Goal: Task Accomplishment & Management: Manage account settings

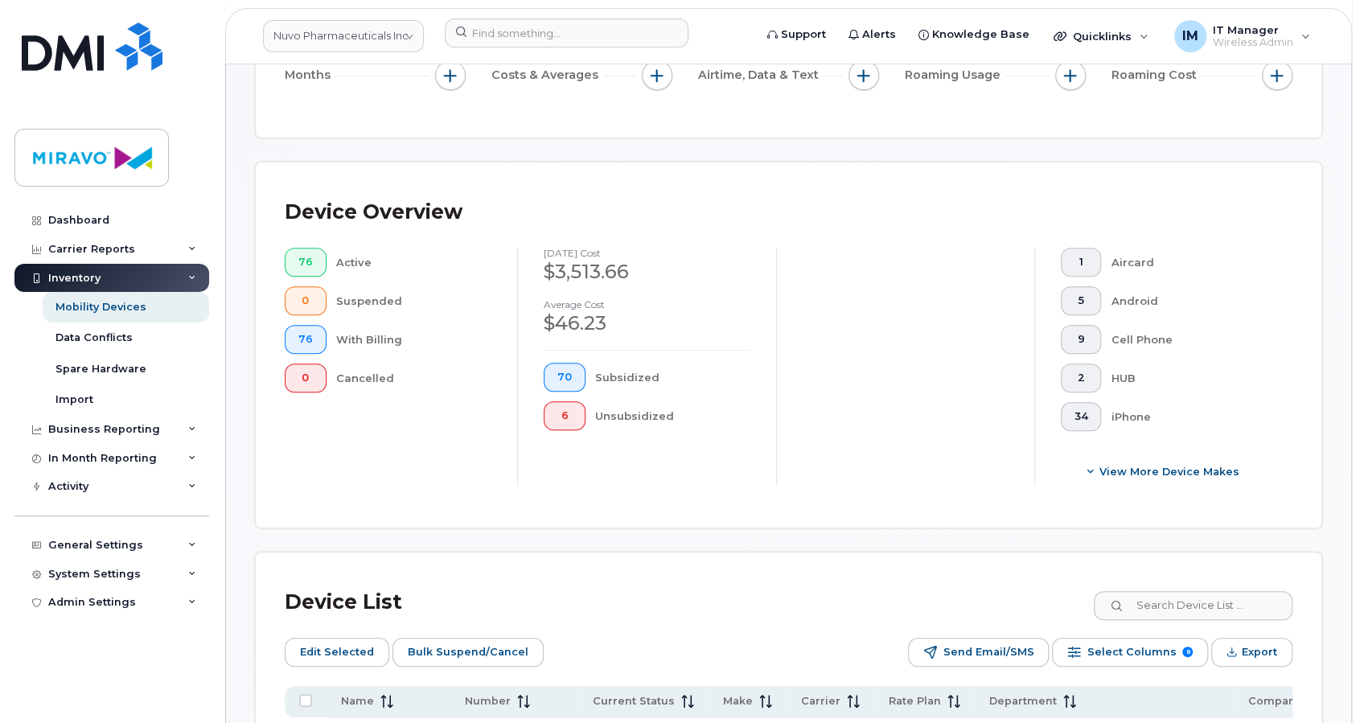
scroll to position [150, 0]
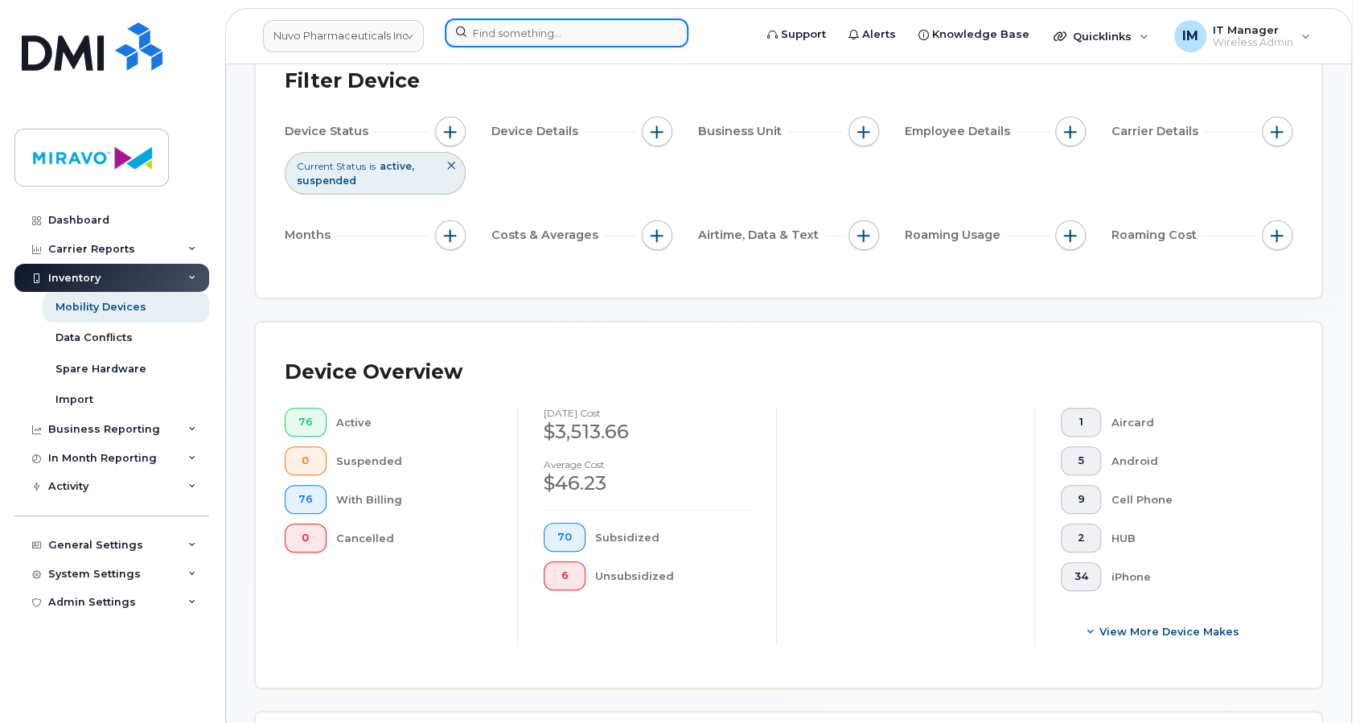
click at [543, 37] on input at bounding box center [567, 33] width 244 height 29
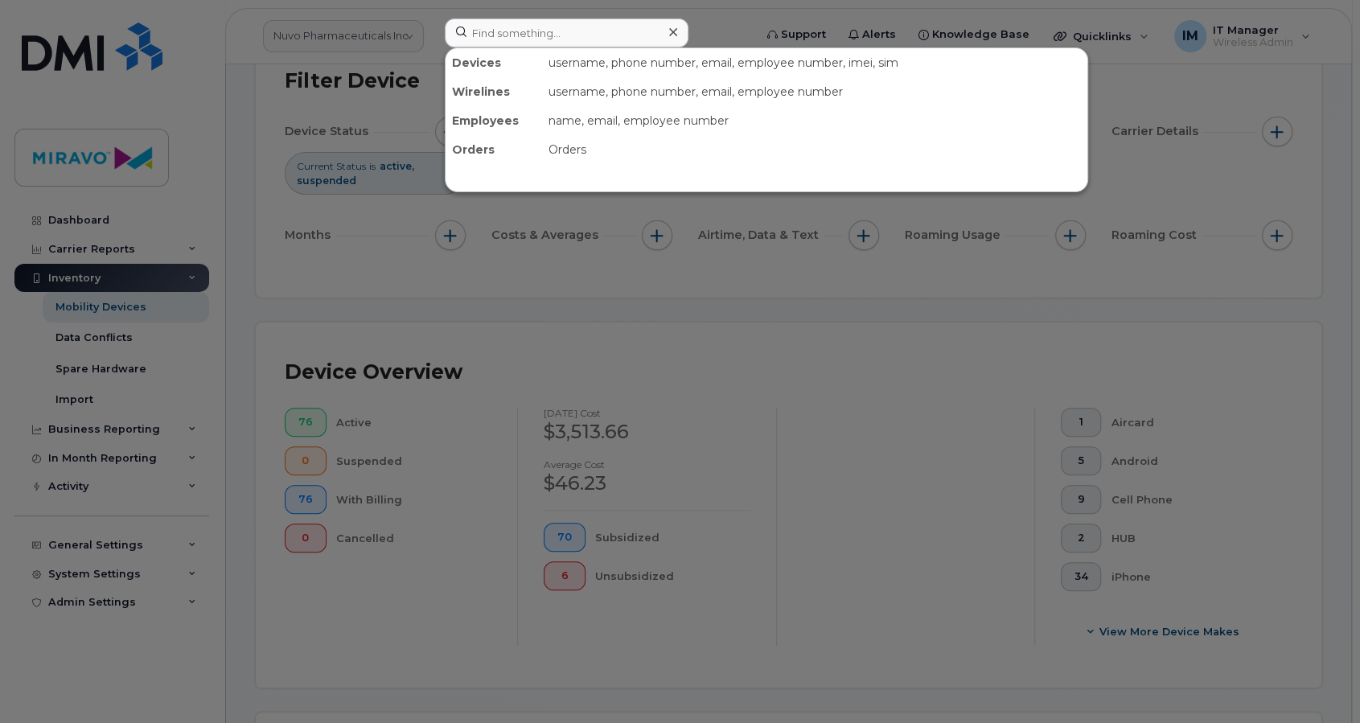
click at [80, 212] on div at bounding box center [680, 361] width 1360 height 723
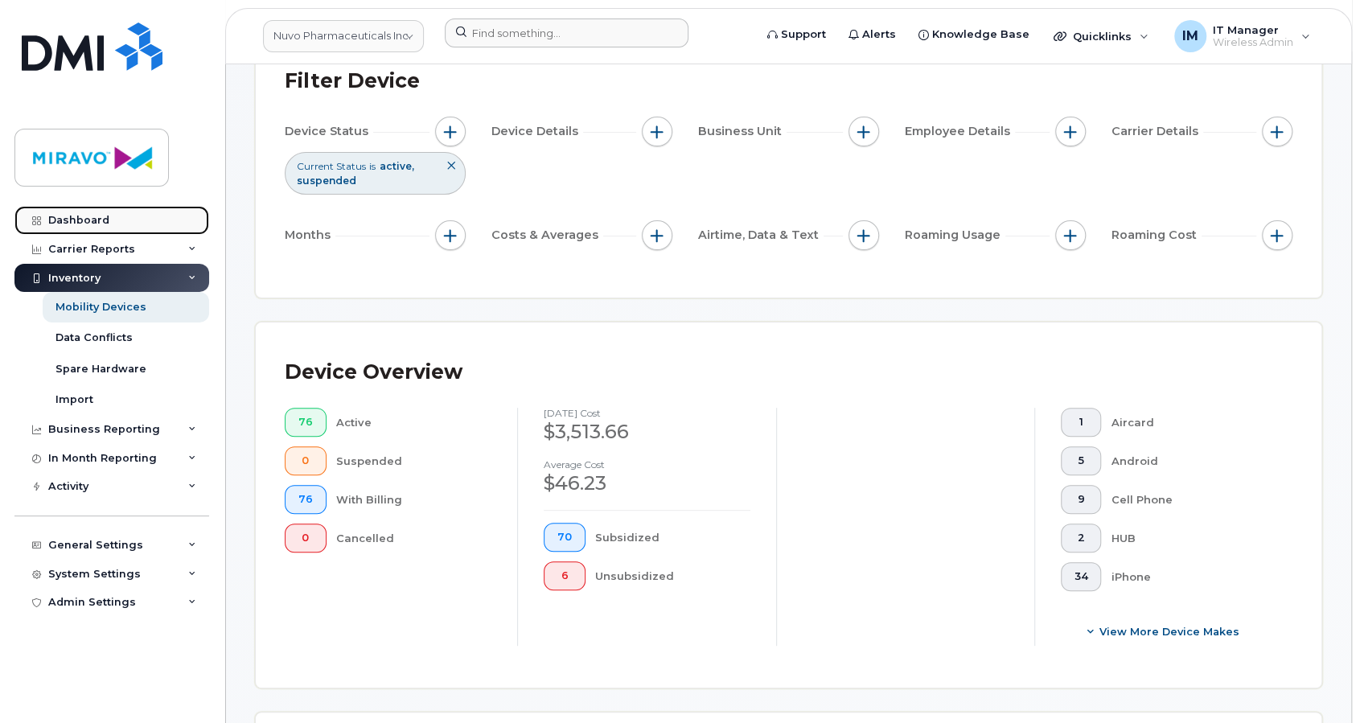
click at [94, 216] on div "Dashboard" at bounding box center [78, 220] width 61 height 13
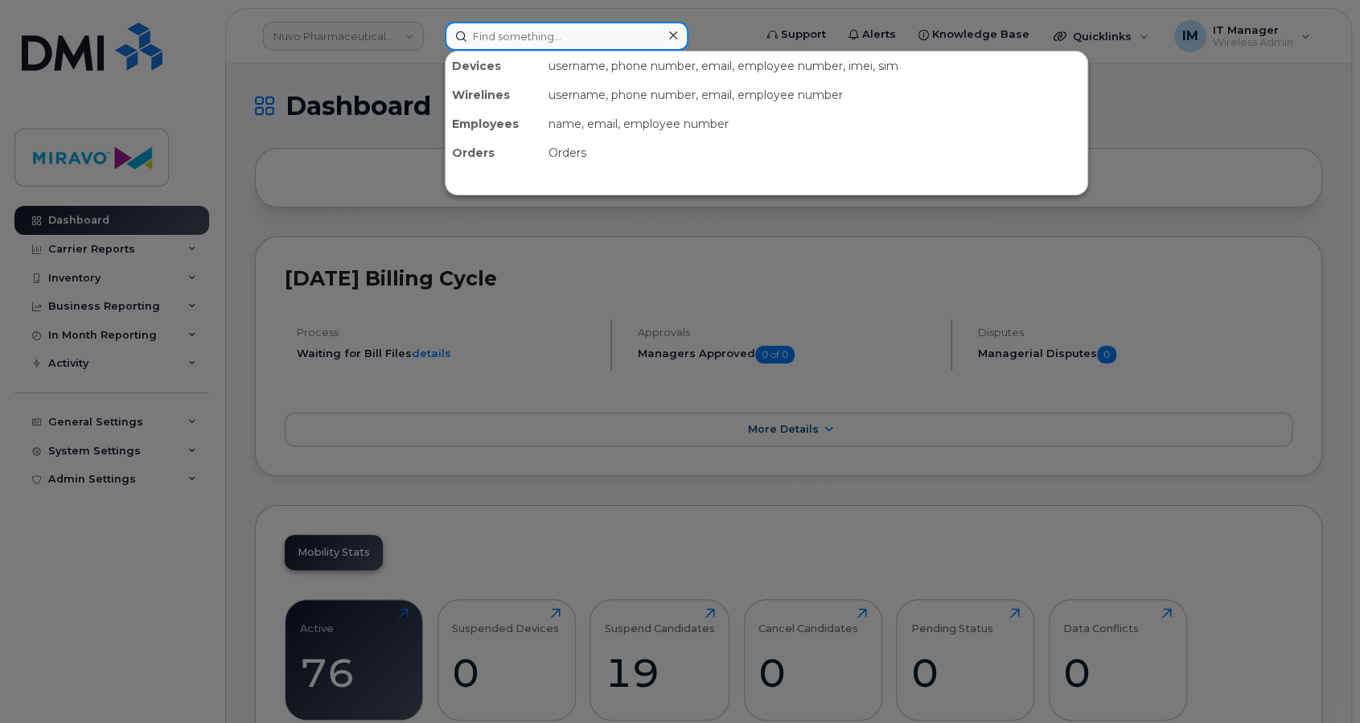
click at [604, 33] on input at bounding box center [567, 36] width 244 height 29
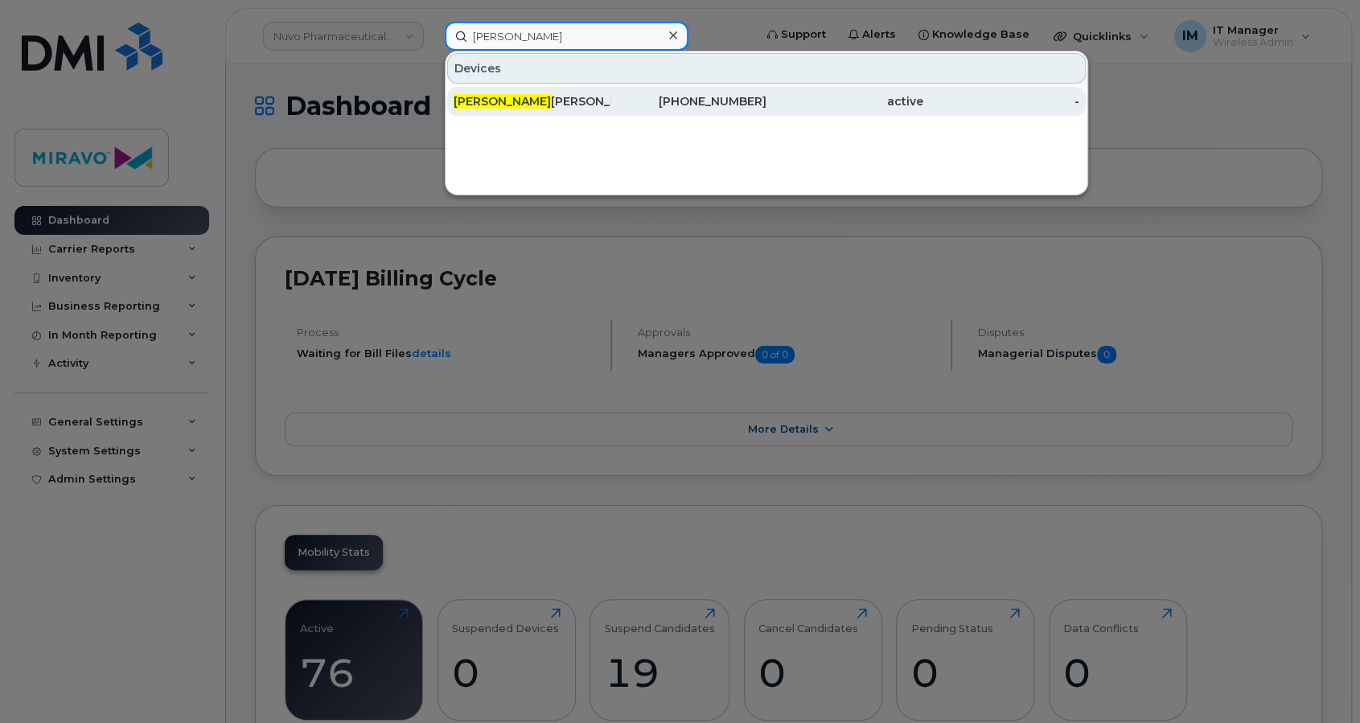
type input "Tim"
click at [592, 89] on div "Tim Rowland" at bounding box center [532, 101] width 157 height 29
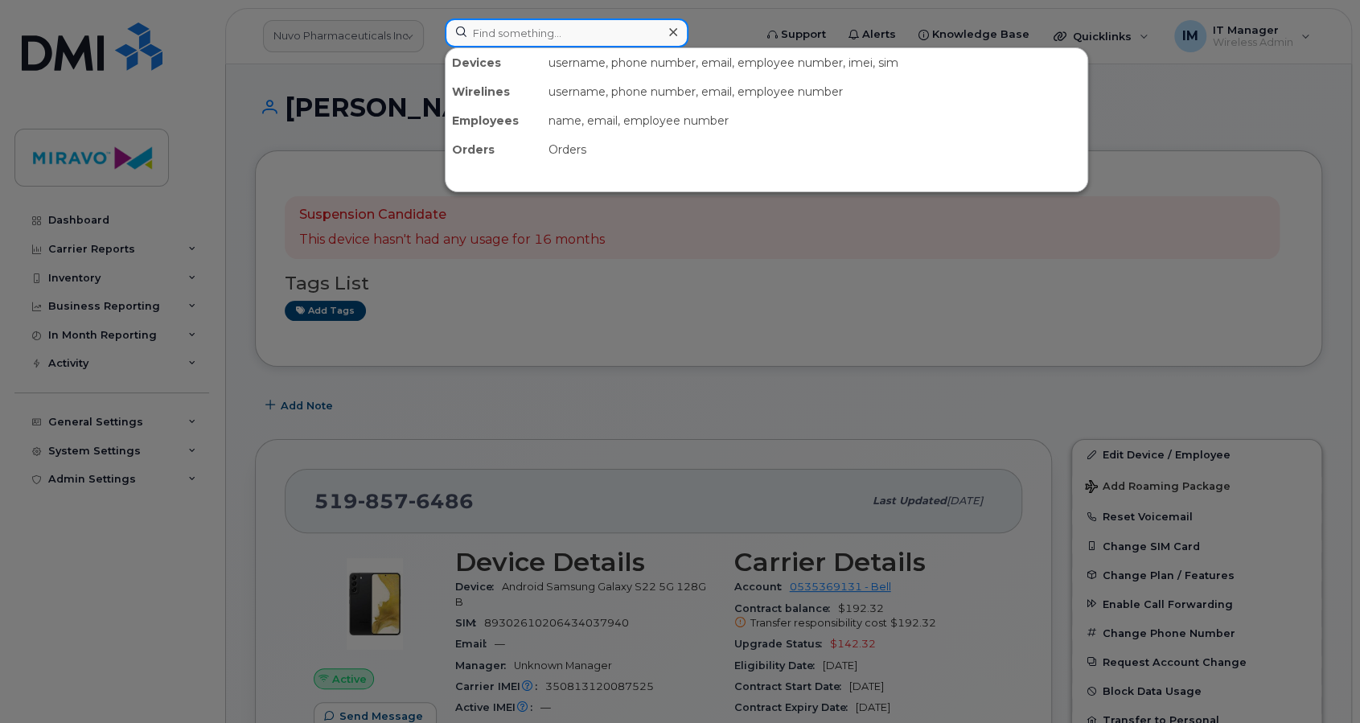
click at [534, 32] on input at bounding box center [567, 33] width 244 height 29
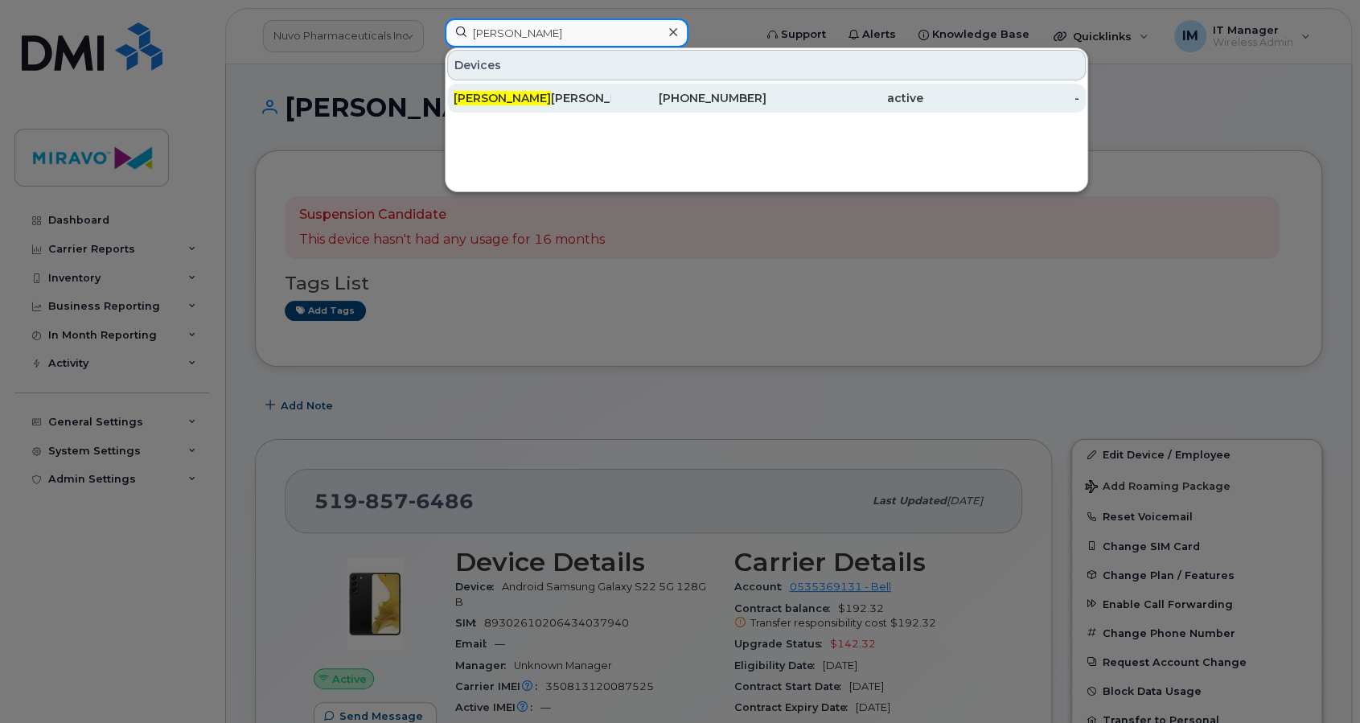
type input "Judy"
click at [553, 84] on link "Judy Romero Montenegro 647-627-2378 active -" at bounding box center [766, 98] width 639 height 29
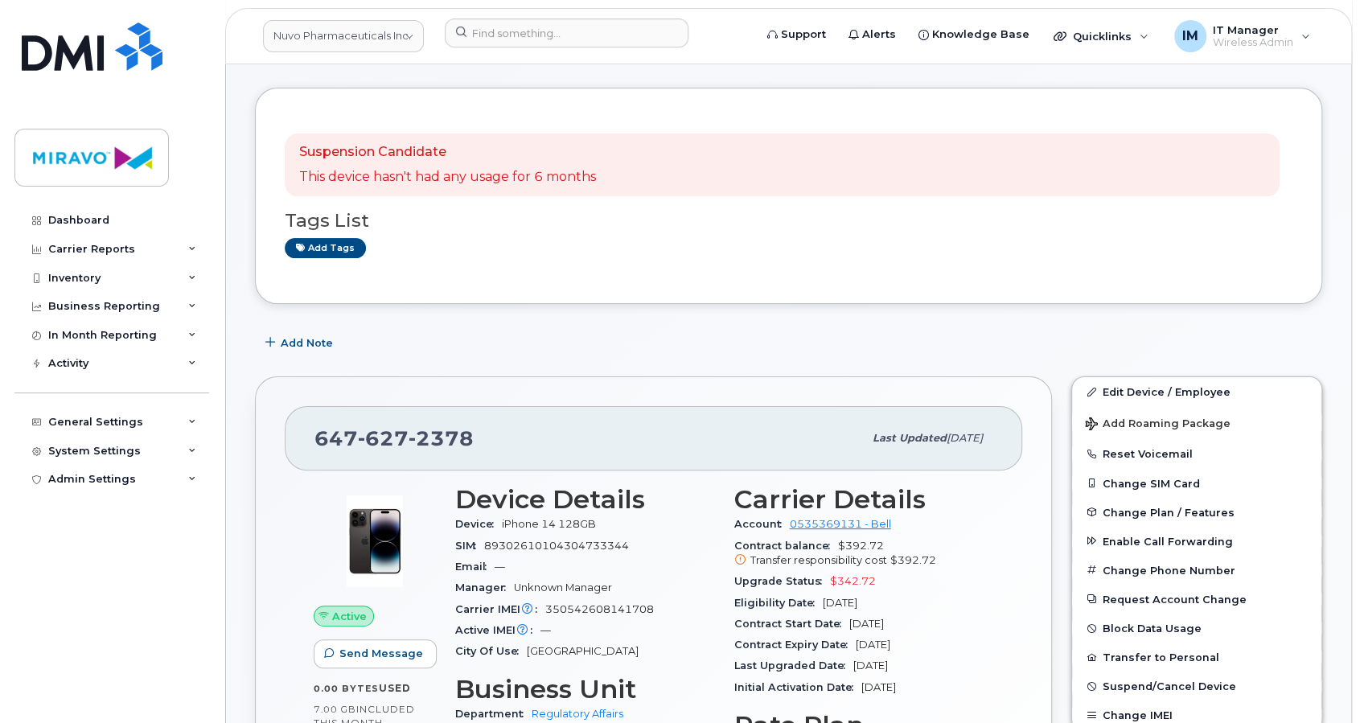
scroll to position [107, 0]
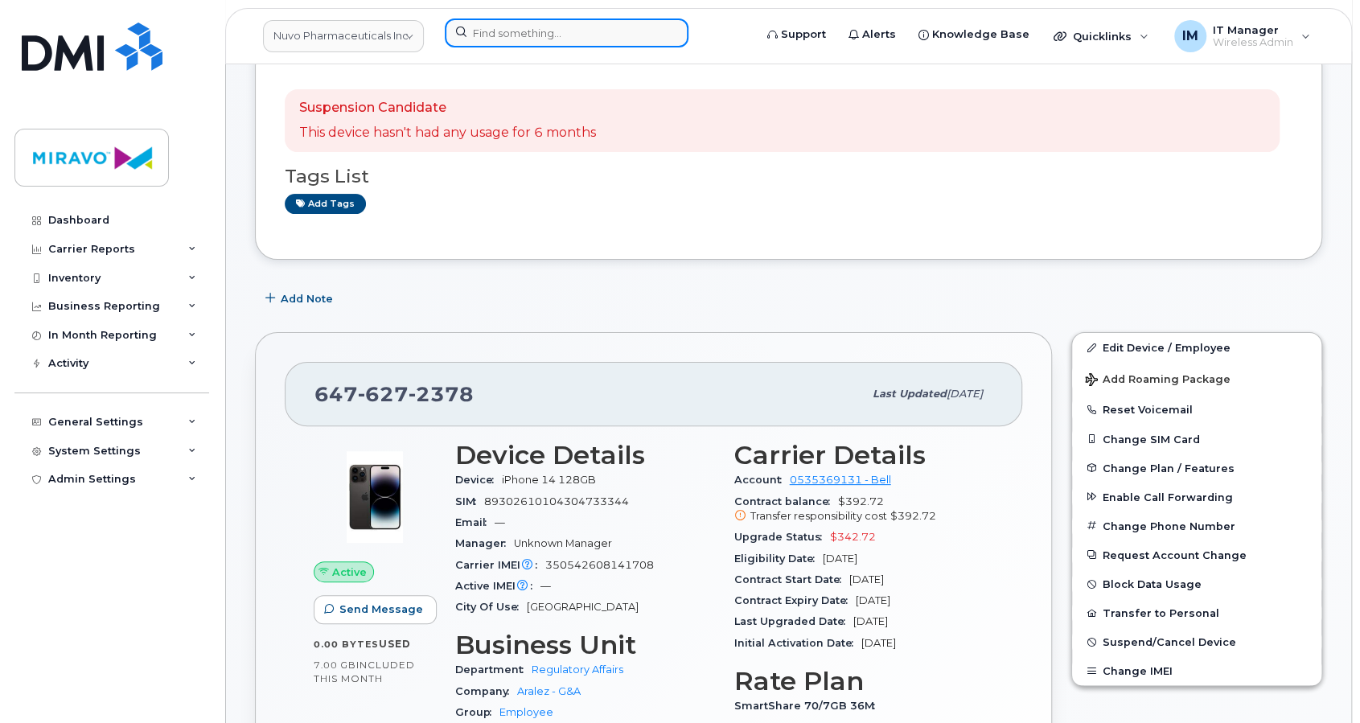
click at [510, 35] on input at bounding box center [567, 33] width 244 height 29
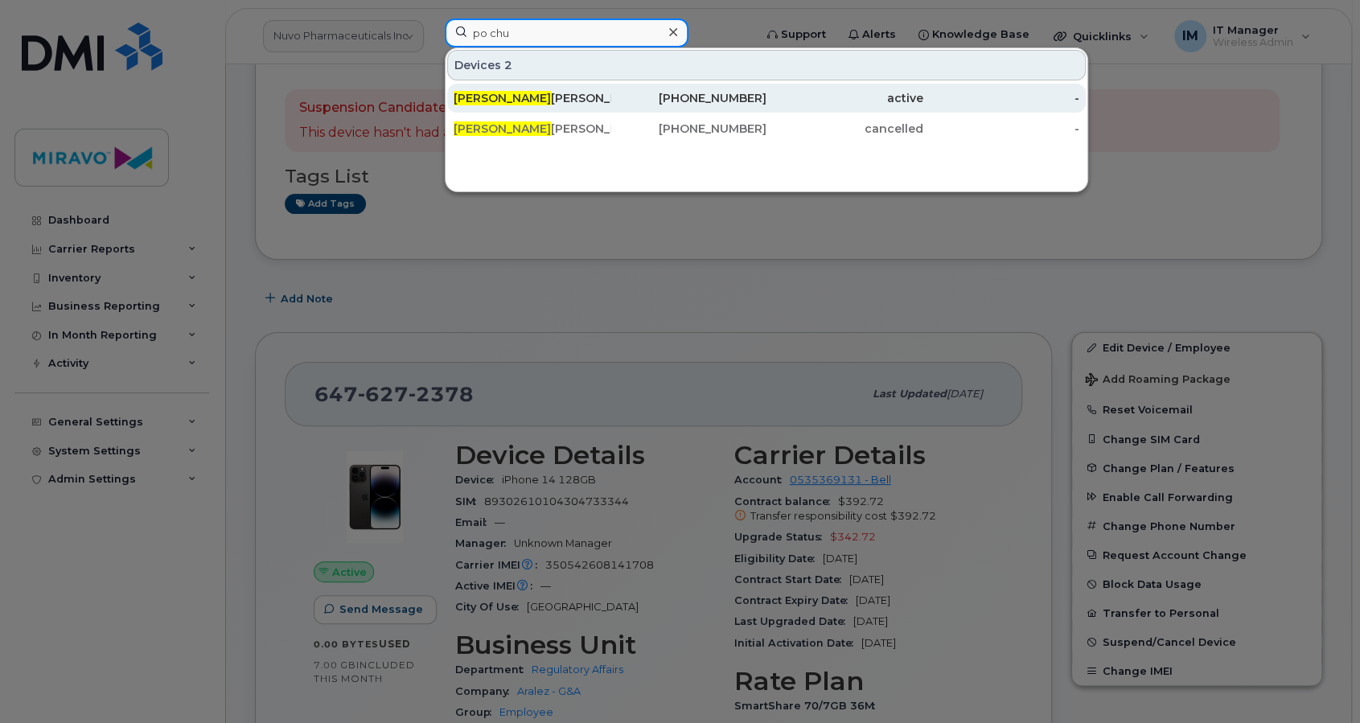
type input "po chu"
click at [580, 90] on div "Po Chu Fong" at bounding box center [532, 98] width 157 height 16
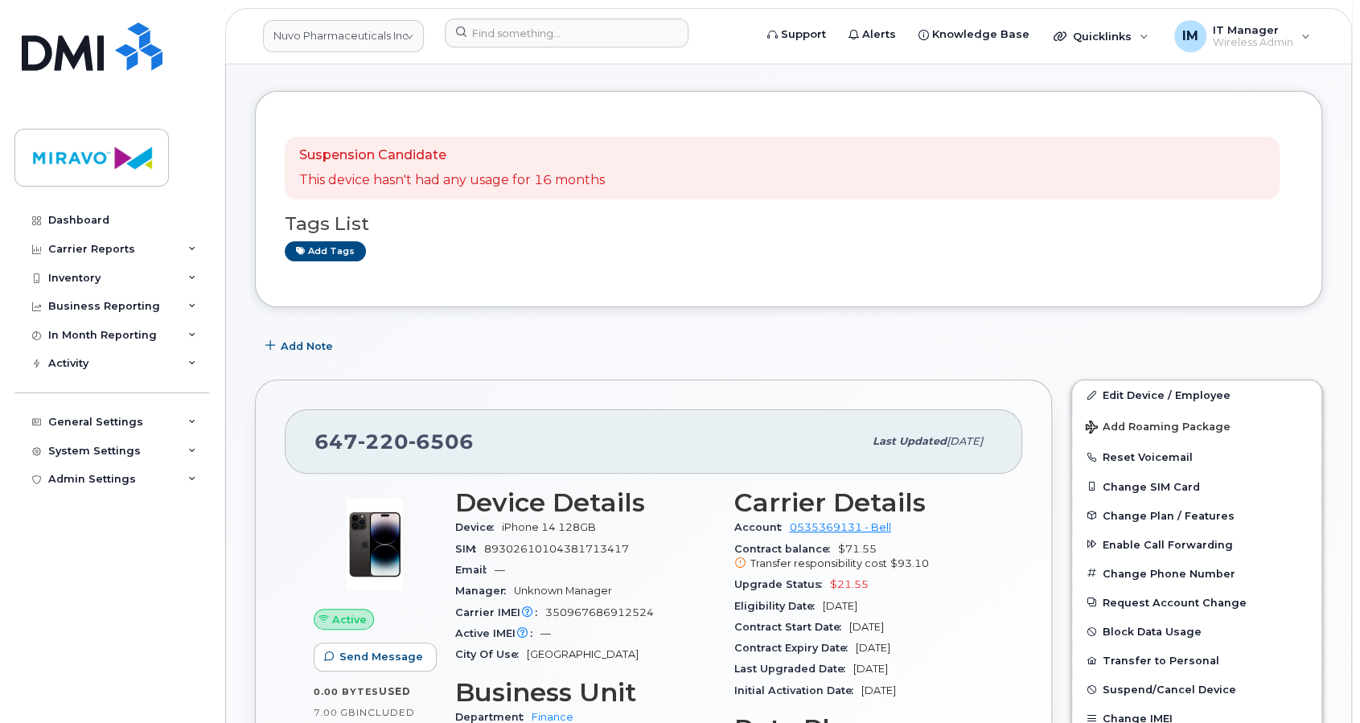
scroll to position [107, 0]
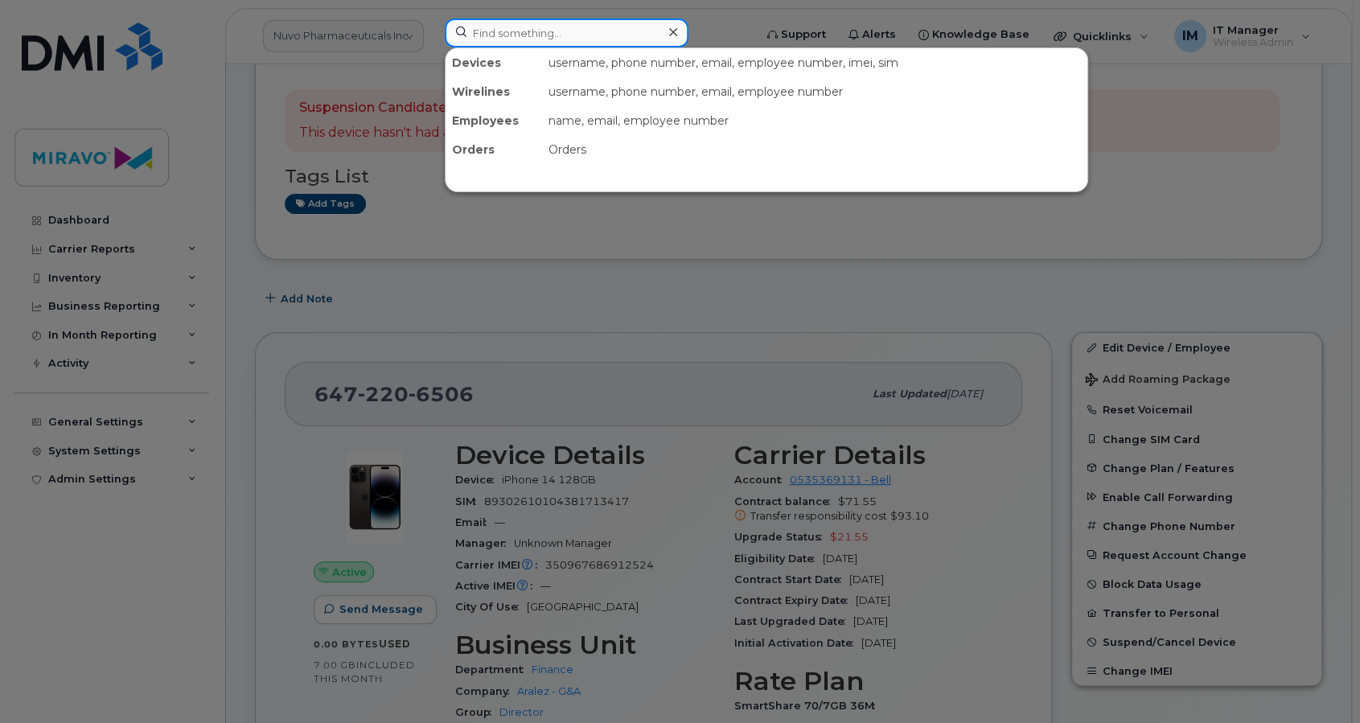
click at [495, 33] on input at bounding box center [567, 33] width 244 height 29
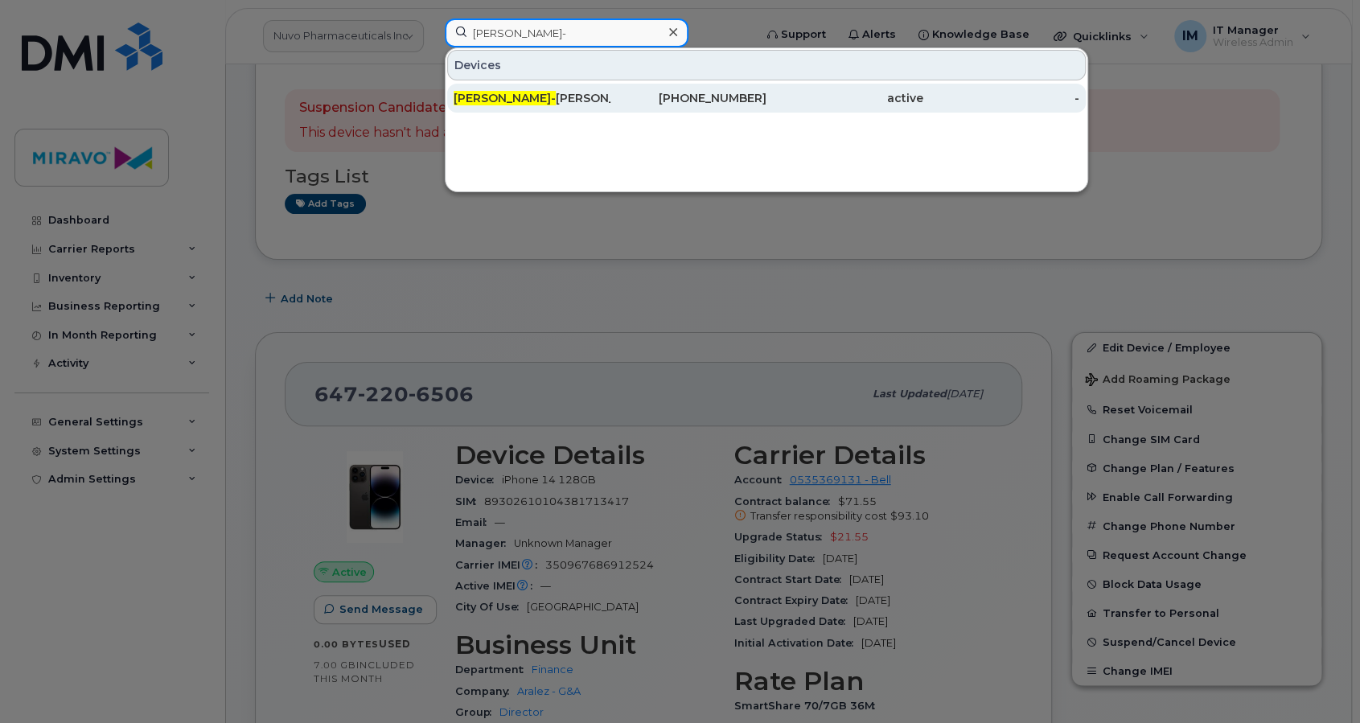
type input "Dawn-"
click at [531, 97] on div "Dawn- Ann Zuk" at bounding box center [532, 98] width 157 height 16
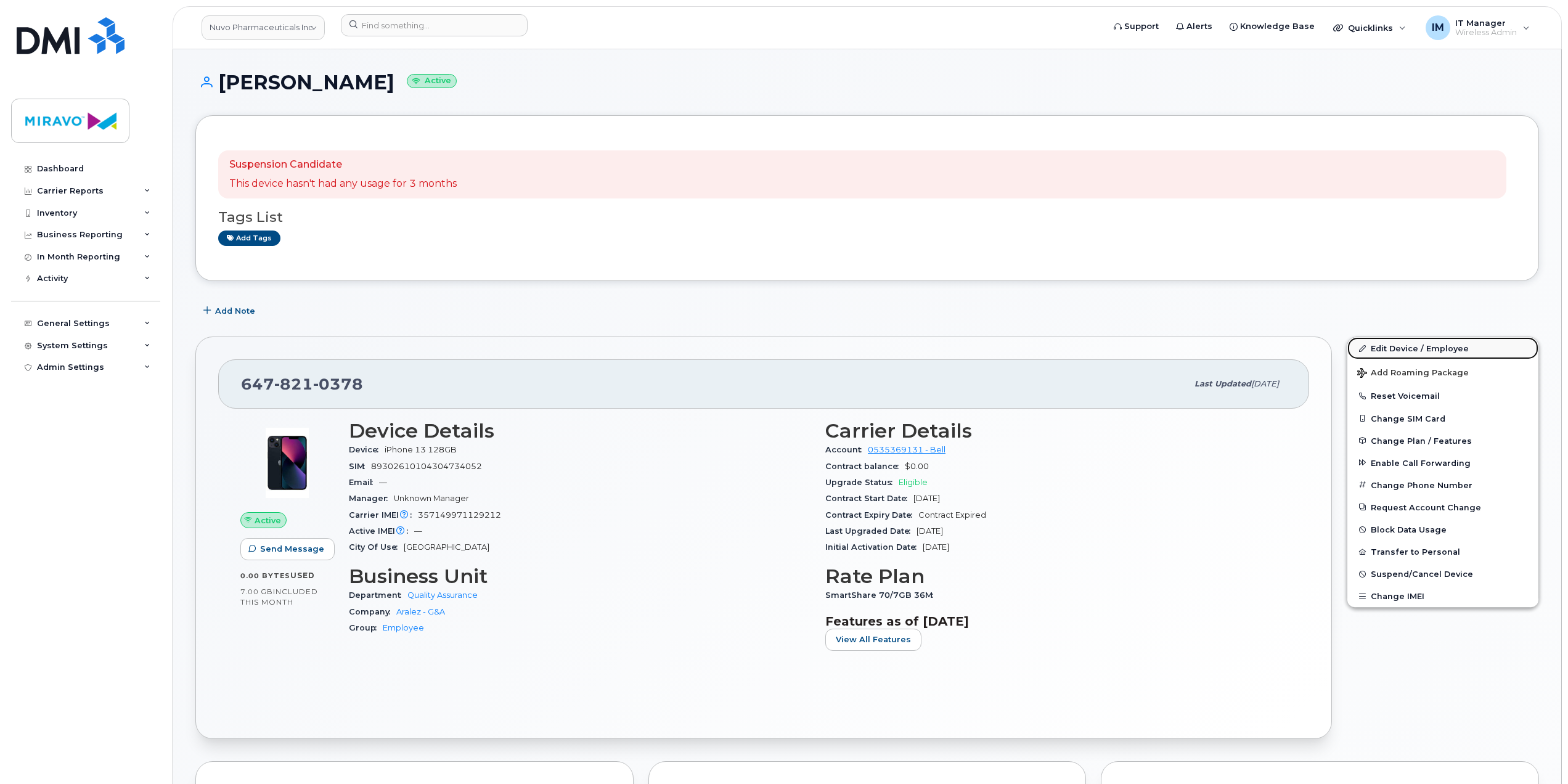
click at [1042, 350] on link "Edit Device / Employee" at bounding box center [1442, 348] width 191 height 22
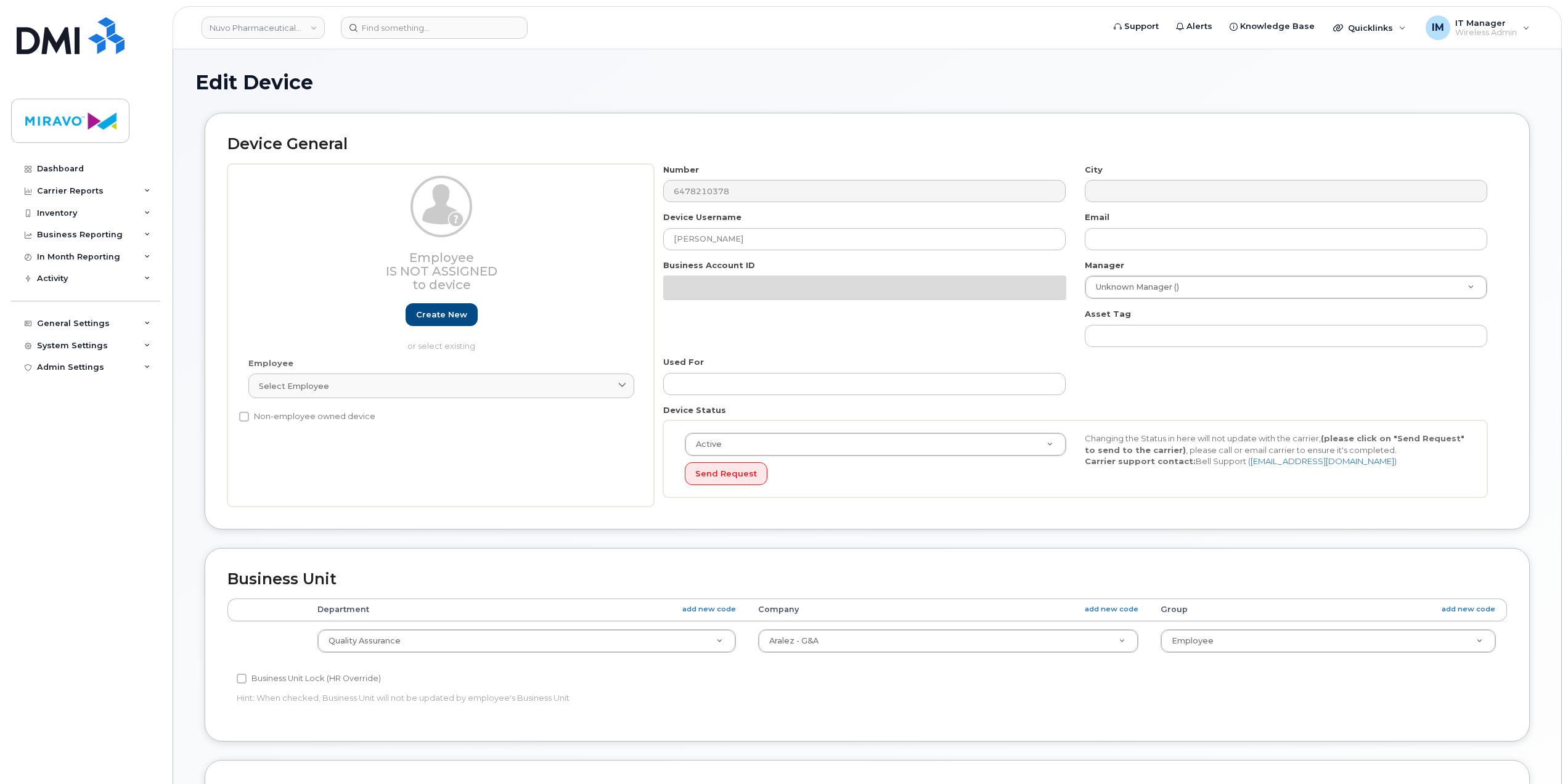
select select "4334633"
select select "4334654"
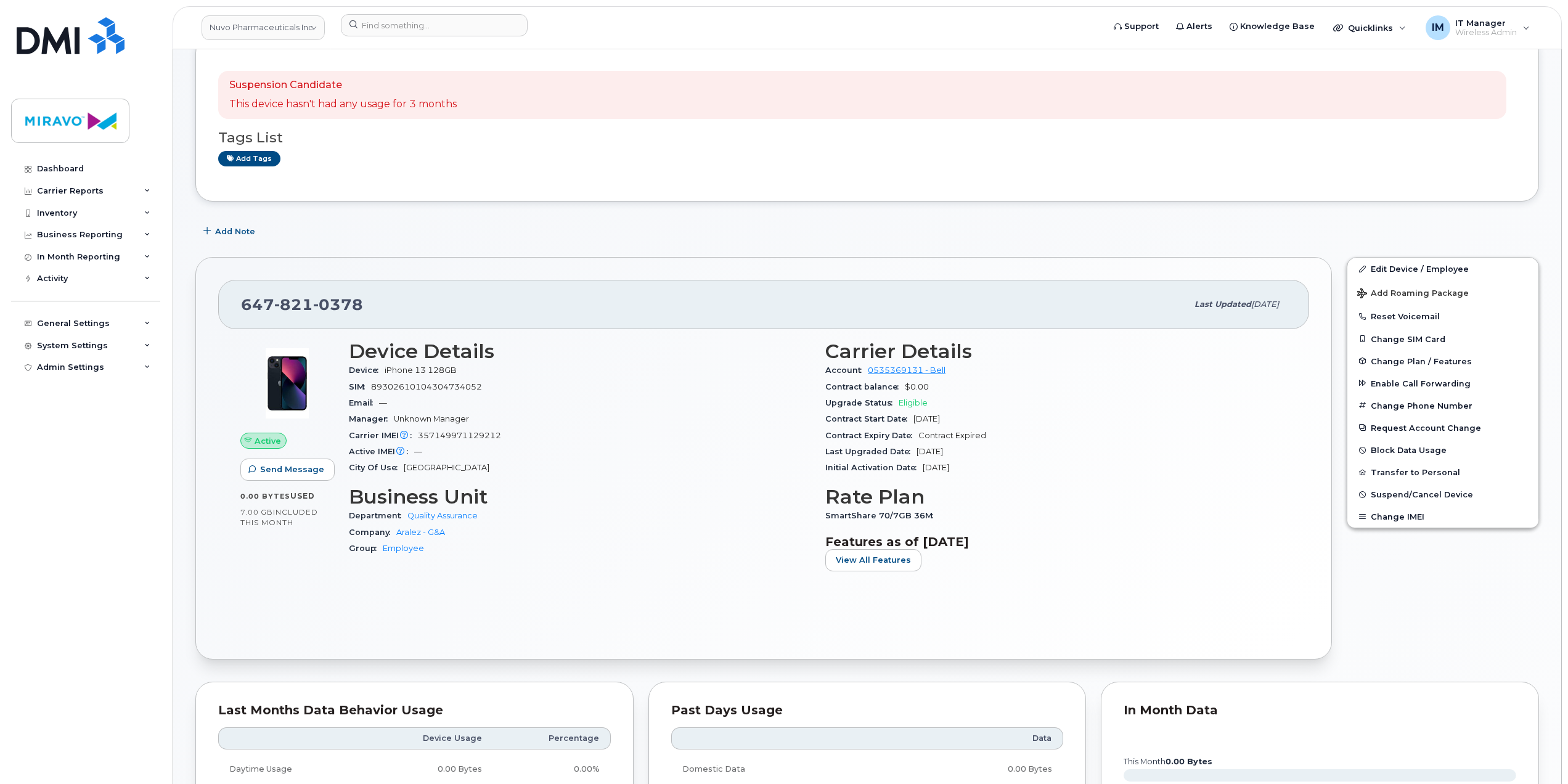
scroll to position [164, 0]
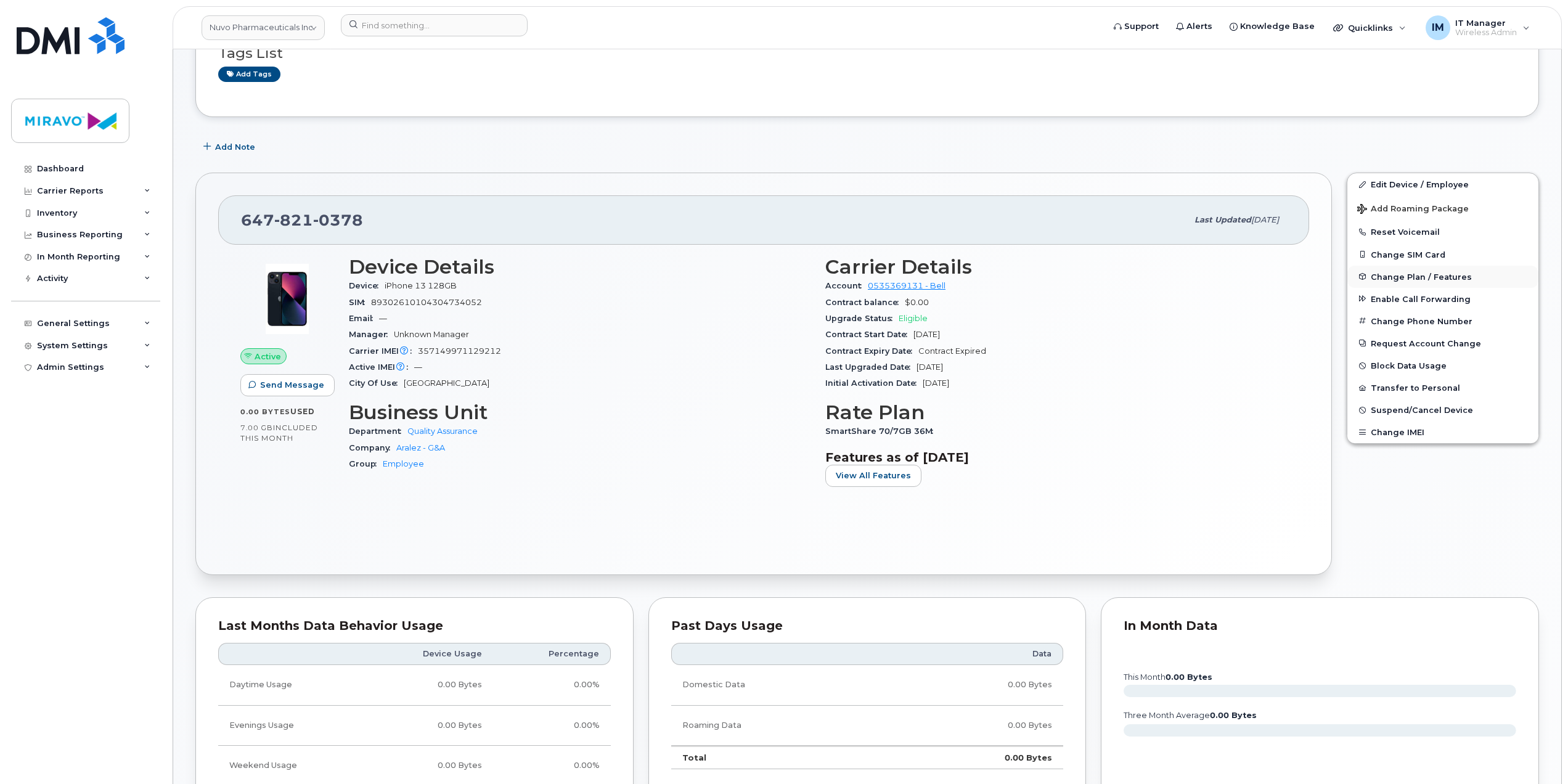
click at [1411, 272] on span "Change Plan / Features" at bounding box center [1422, 277] width 101 height 9
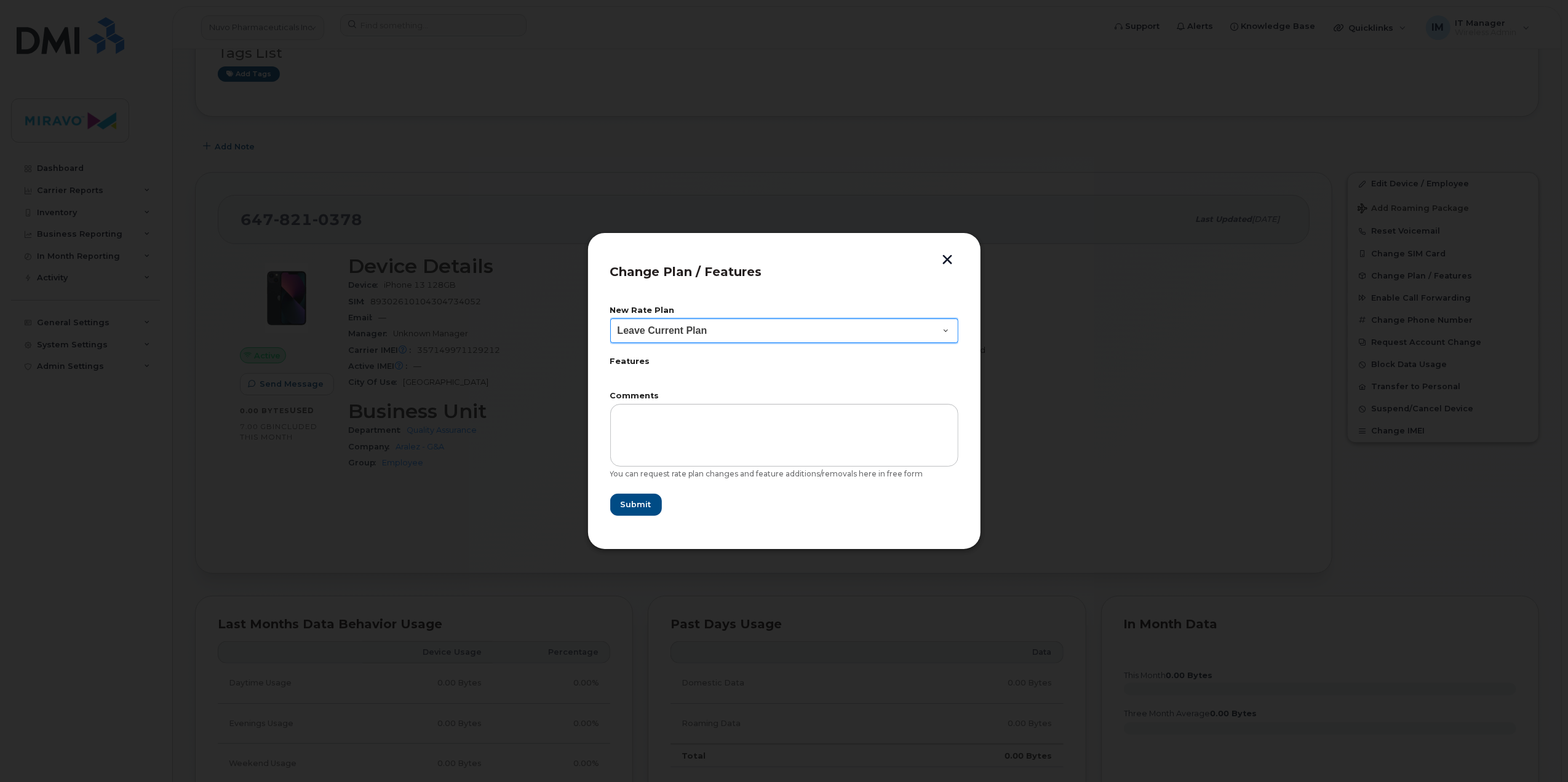
click at [744, 331] on select "Leave Current Plan BYOD Corp SmartShare 50 Corp SmartShare 65 Corp SmartShare 6…" at bounding box center [784, 331] width 348 height 24
click at [850, 330] on select "Leave Current Plan BYOD Corp SmartShare 50 Corp SmartShare 65 Corp SmartShare 6…" at bounding box center [784, 331] width 348 height 24
select select "2648"
click at [610, 319] on select "Leave Current Plan BYOD Corp SmartShare 50 Corp SmartShare 65 Corp SmartShare 6…" at bounding box center [784, 331] width 348 height 24
click at [945, 261] on button "button" at bounding box center [948, 261] width 18 height 13
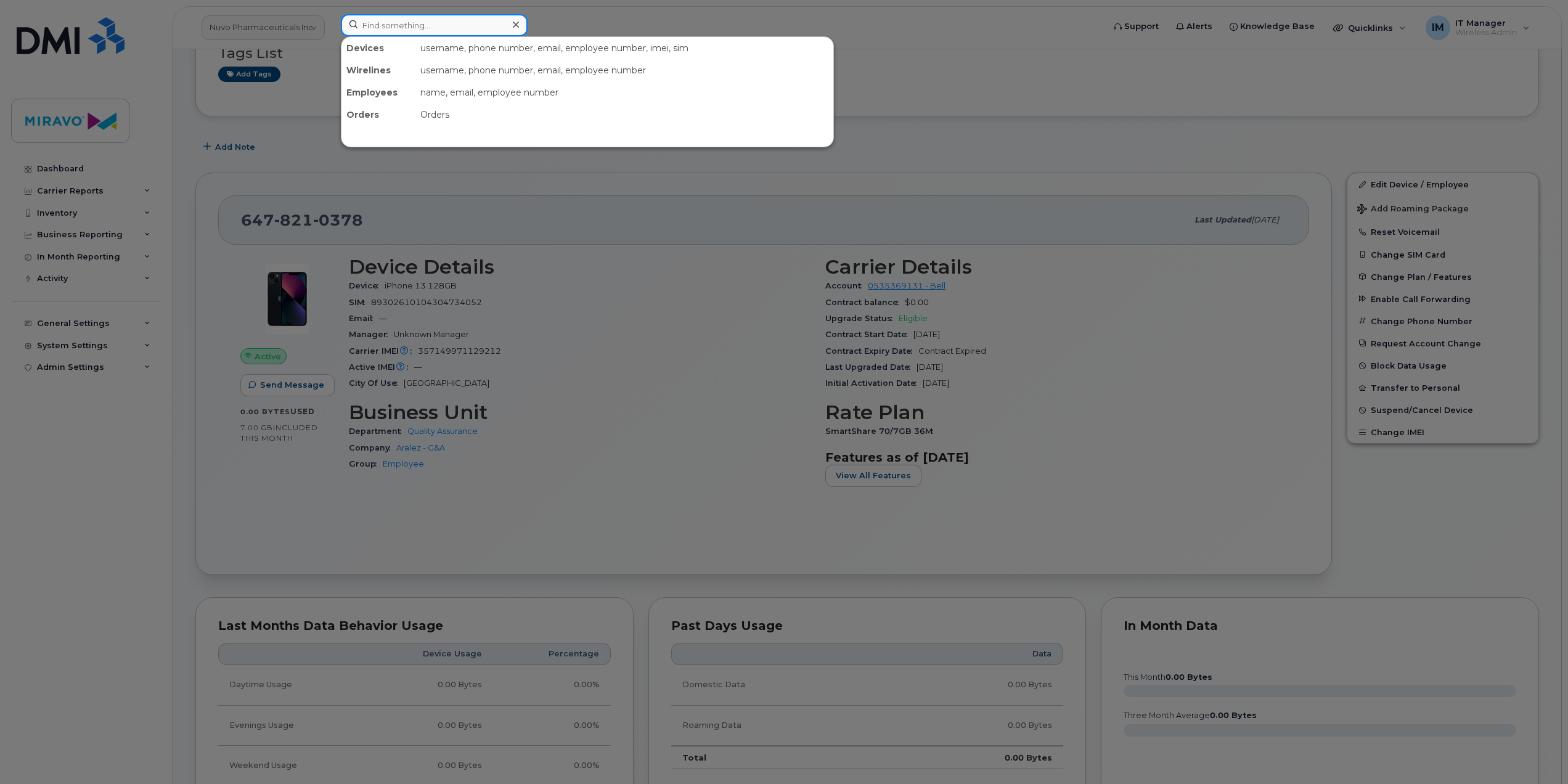
click at [458, 22] on input at bounding box center [435, 25] width 187 height 22
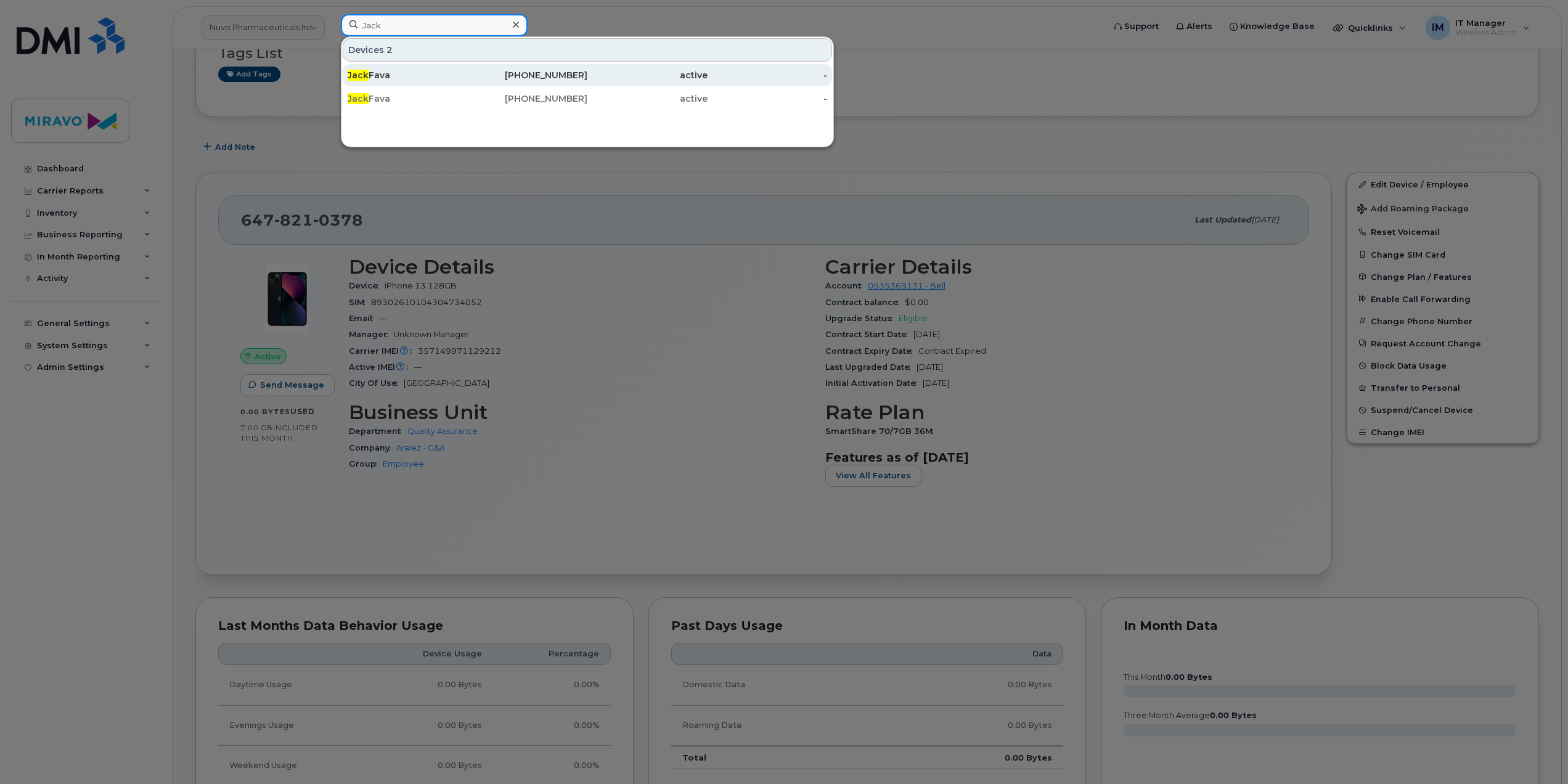
type input "Jack"
click at [507, 74] on div "647-821-0337" at bounding box center [528, 75] width 120 height 12
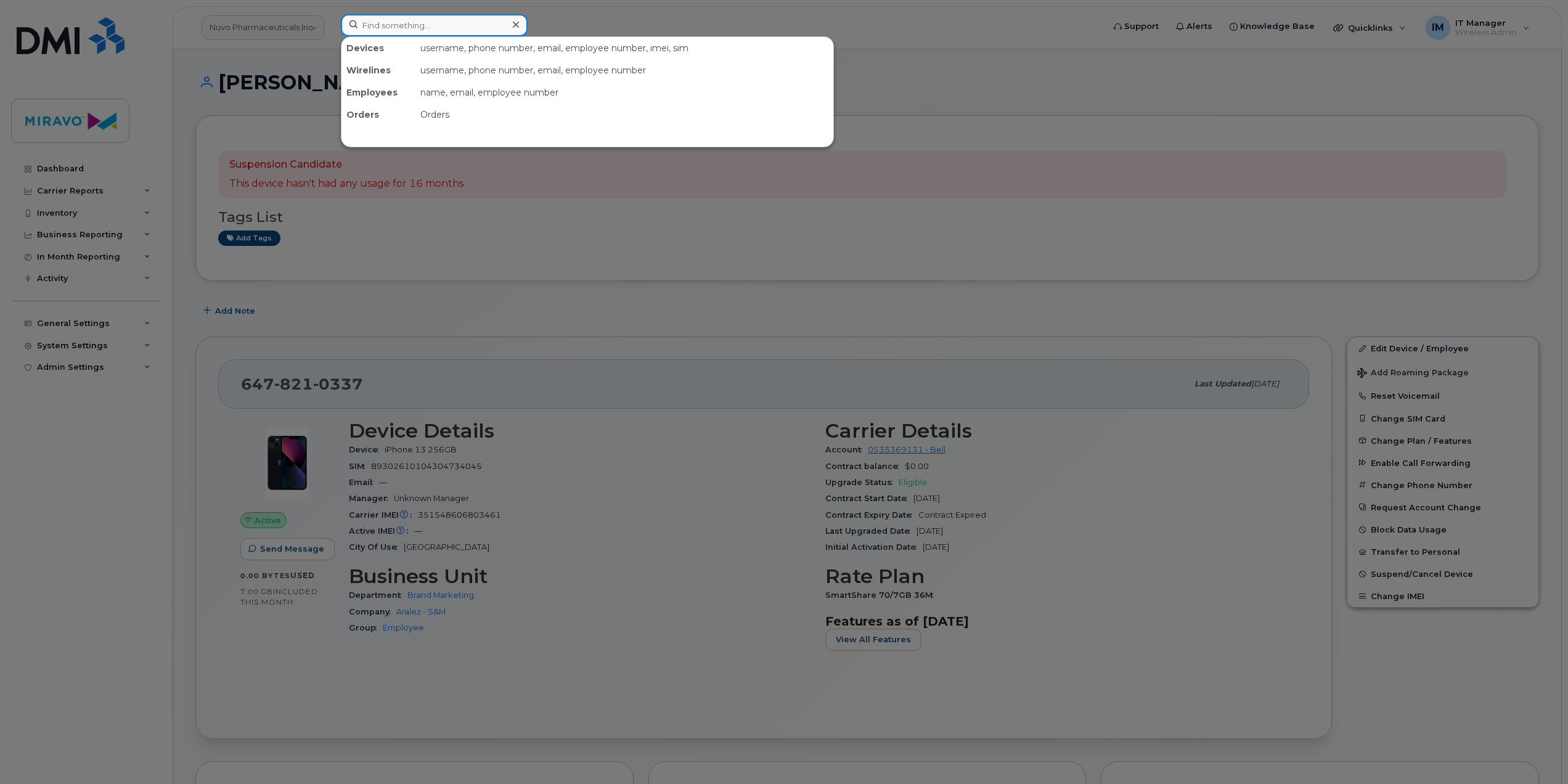
click at [397, 27] on input at bounding box center [435, 25] width 187 height 22
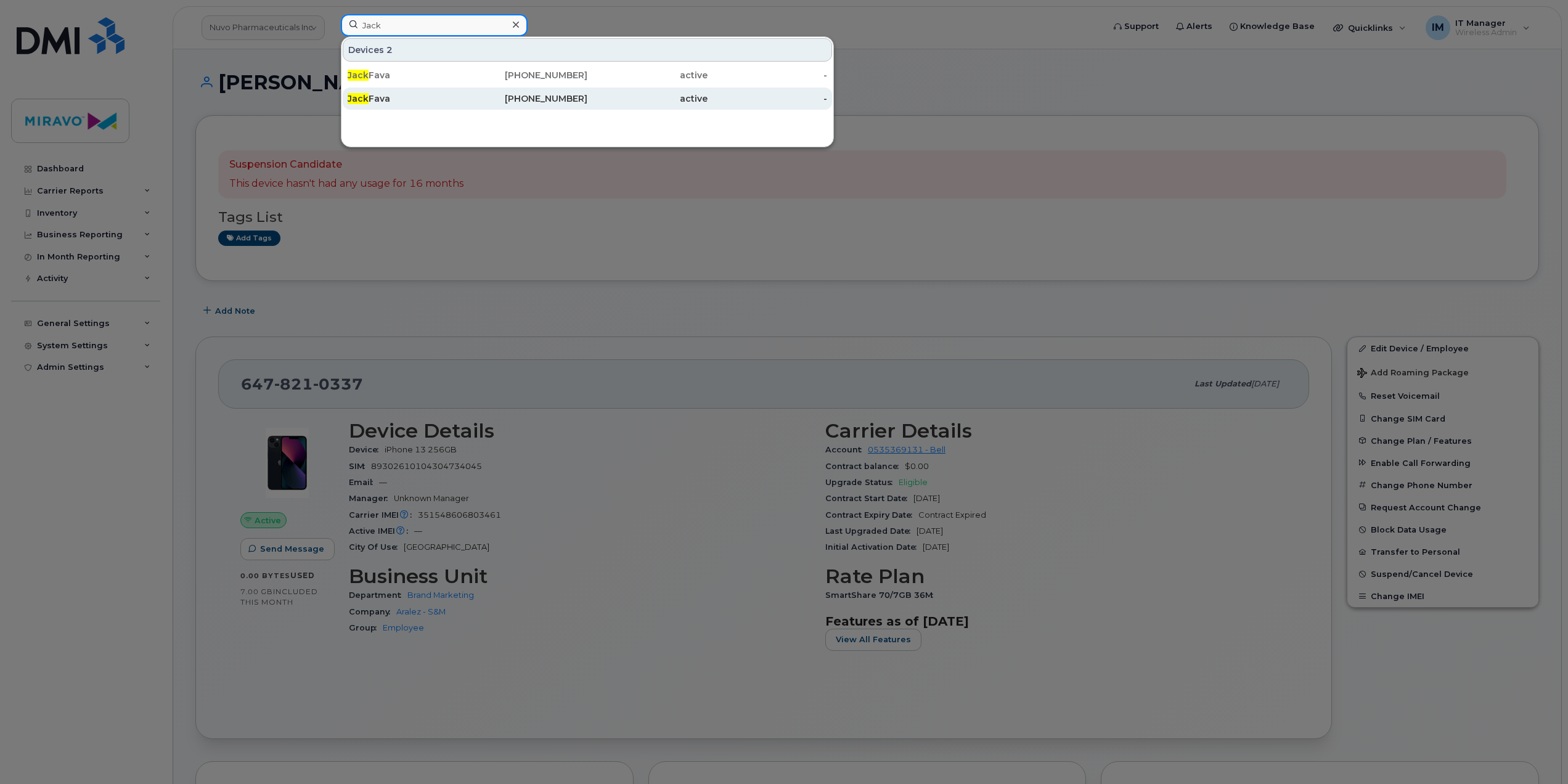
type input "Jack"
click at [490, 99] on div "[PHONE_NUMBER]" at bounding box center [528, 99] width 120 height 12
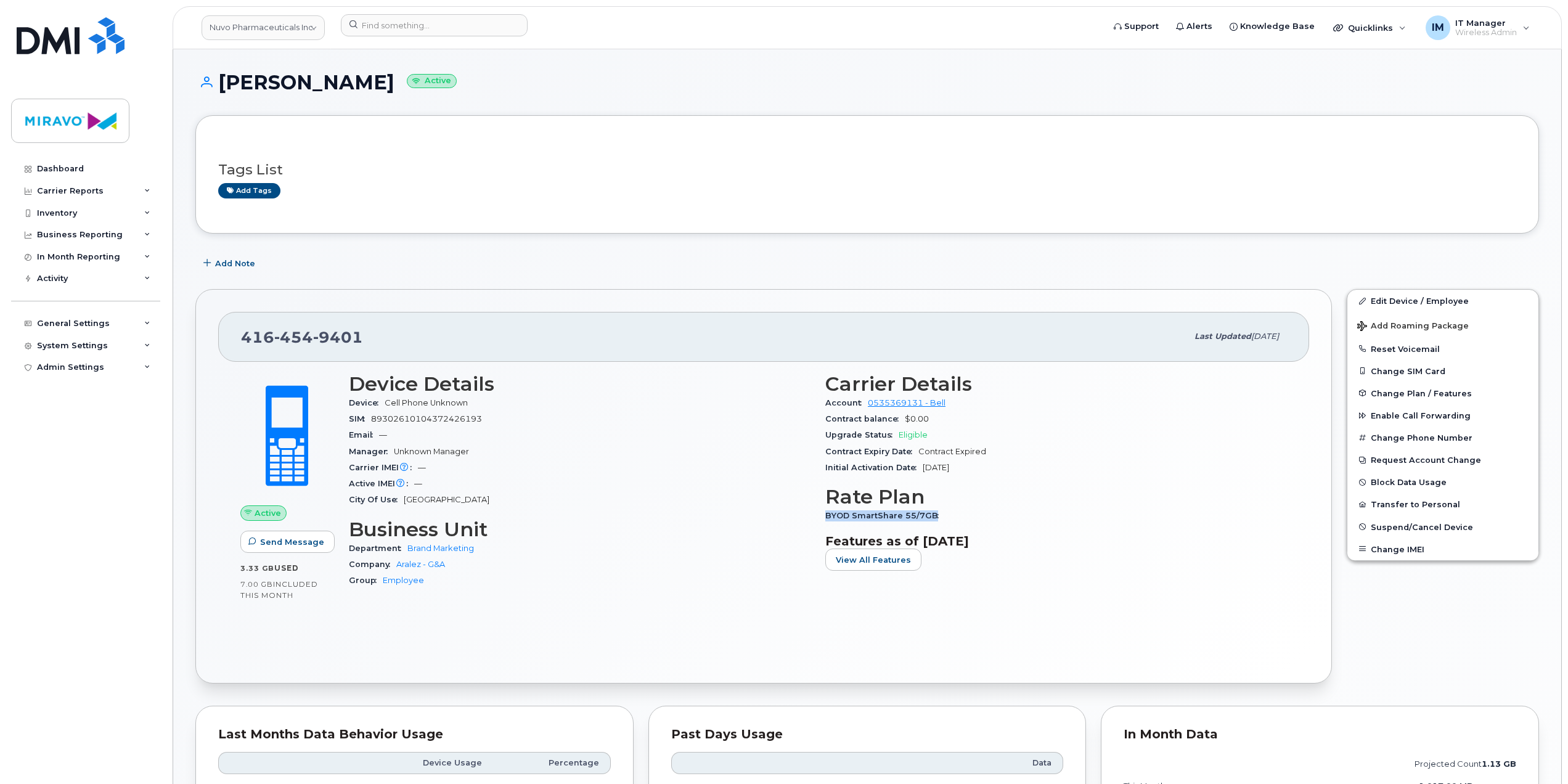
drag, startPoint x: 934, startPoint y: 519, endPoint x: 827, endPoint y: 511, distance: 107.3
click at [827, 511] on div "BYOD SmartShare 55/7GB" at bounding box center [1056, 516] width 461 height 16
copy span "BYOD SmartShare 55/7GB"
click at [437, 26] on input at bounding box center [435, 25] width 187 height 22
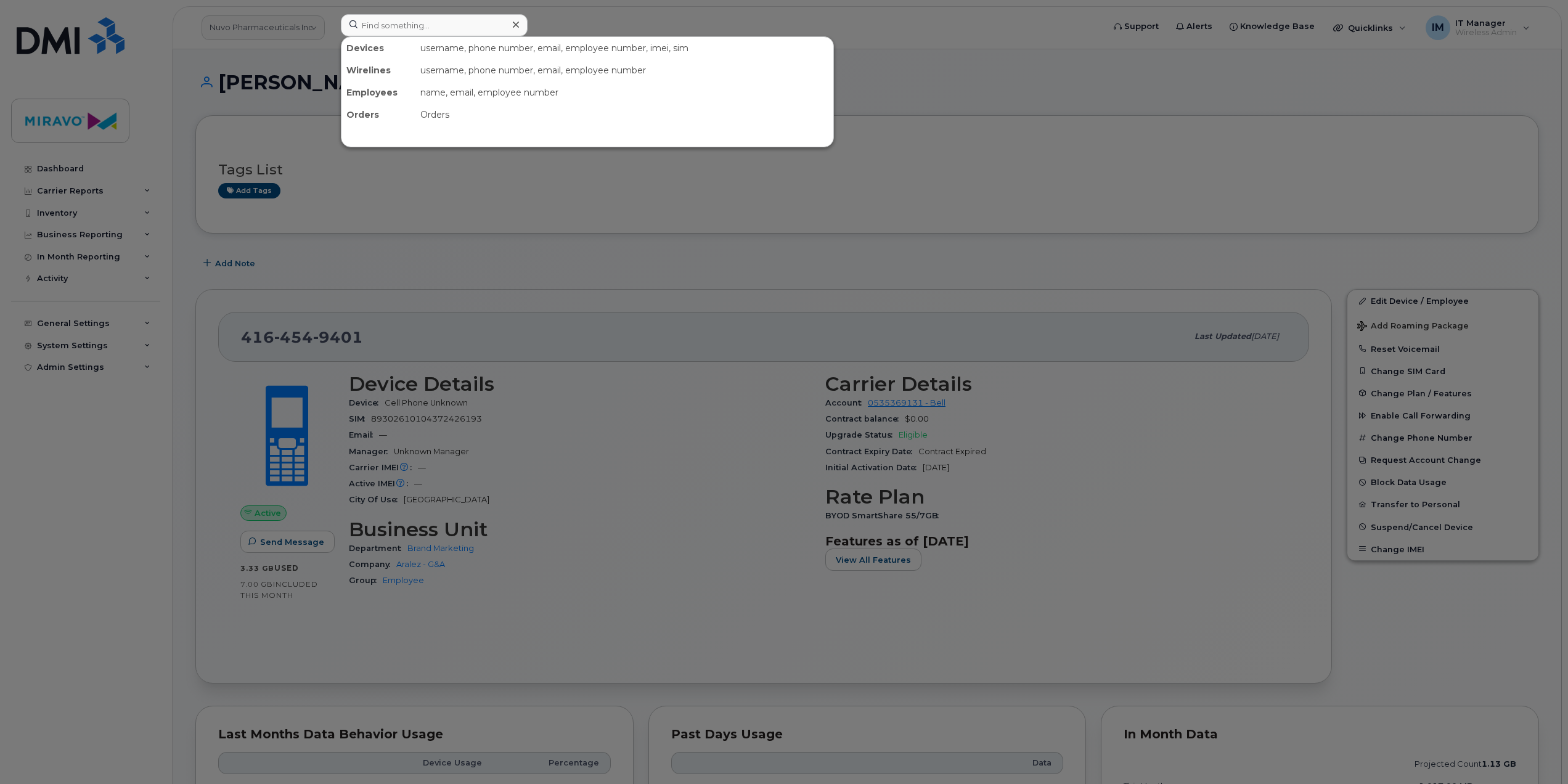
click at [1081, 323] on div at bounding box center [784, 392] width 1568 height 784
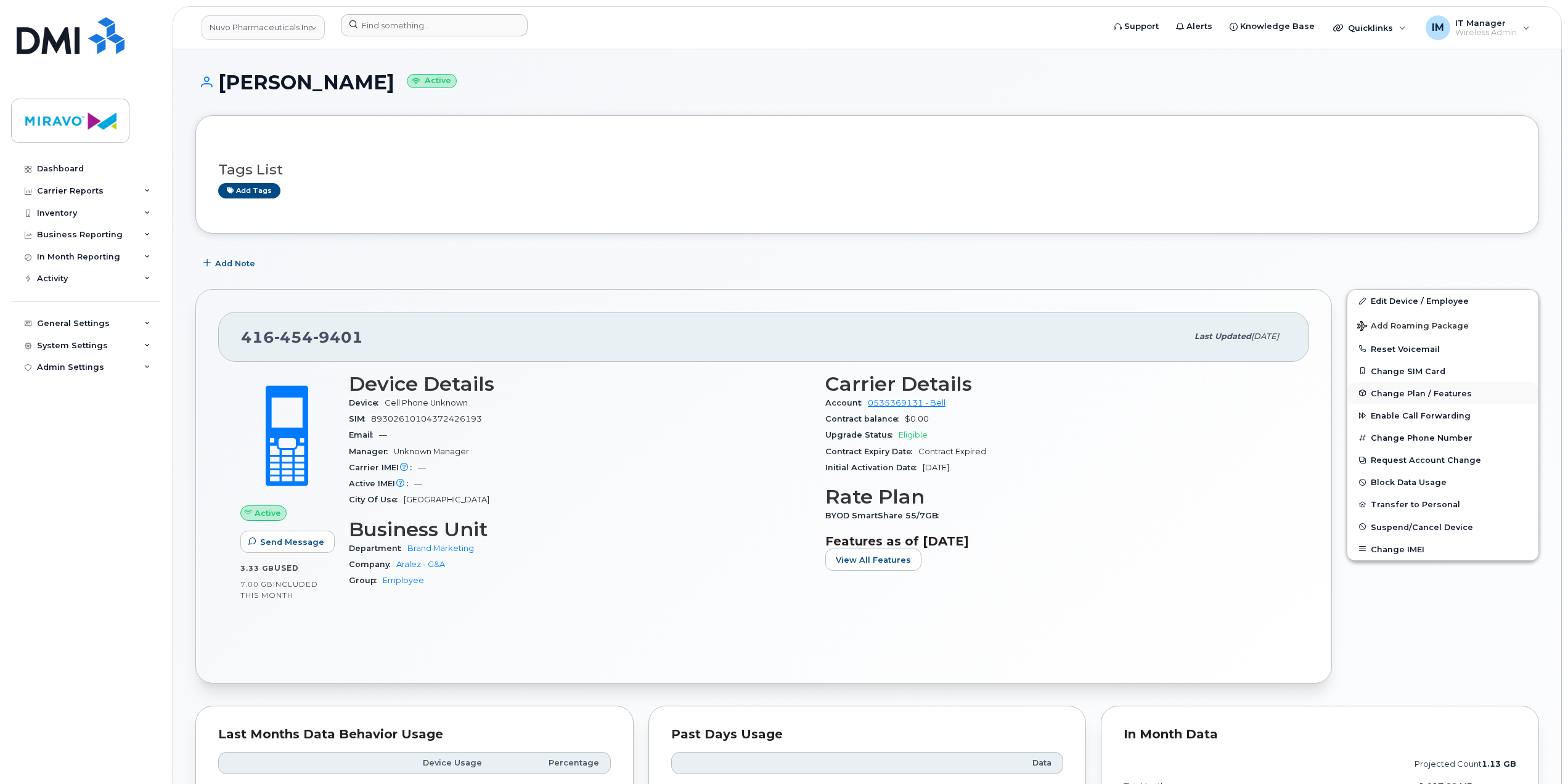
click at [1413, 390] on span "Change Plan / Features" at bounding box center [1422, 393] width 101 height 9
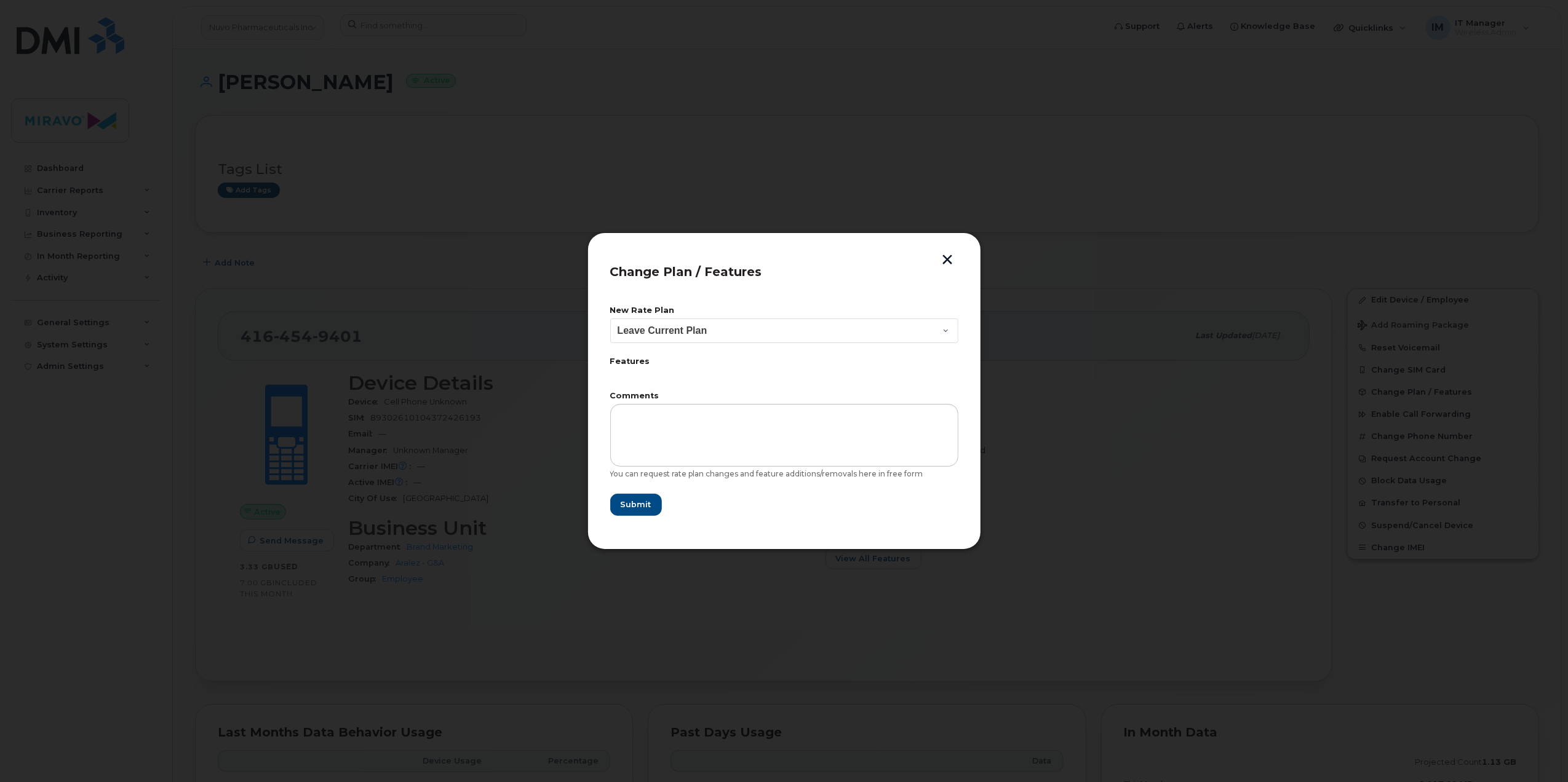
click at [784, 317] on div "New Rate Plan Leave Current Plan" at bounding box center [784, 324] width 348 height 36
click at [779, 333] on select "Leave Current Plan" at bounding box center [784, 331] width 348 height 24
click at [815, 326] on select "Leave Current Plan" at bounding box center [784, 331] width 348 height 24
click at [952, 261] on button "button" at bounding box center [948, 261] width 18 height 13
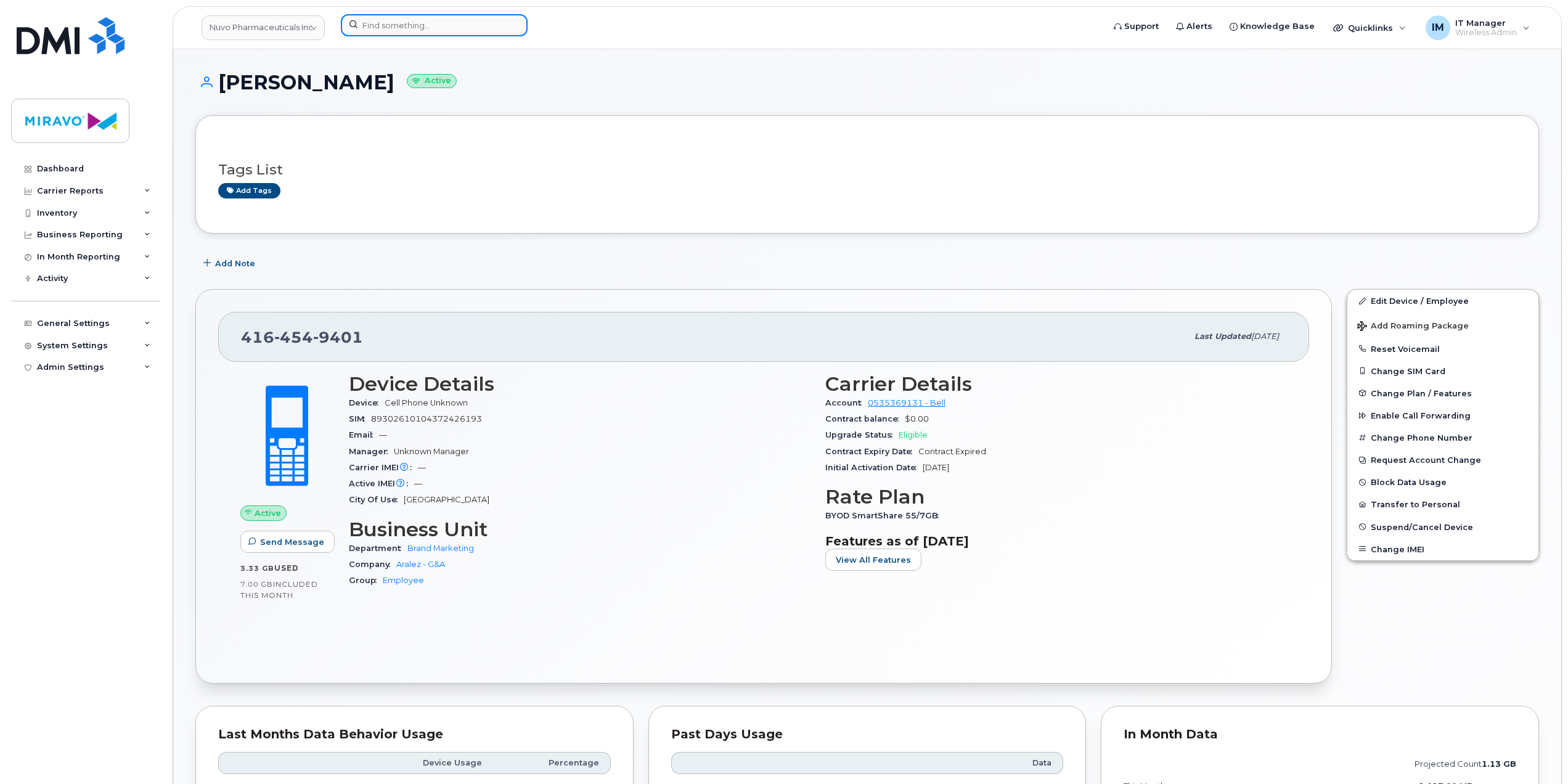
click at [408, 27] on input at bounding box center [435, 25] width 187 height 22
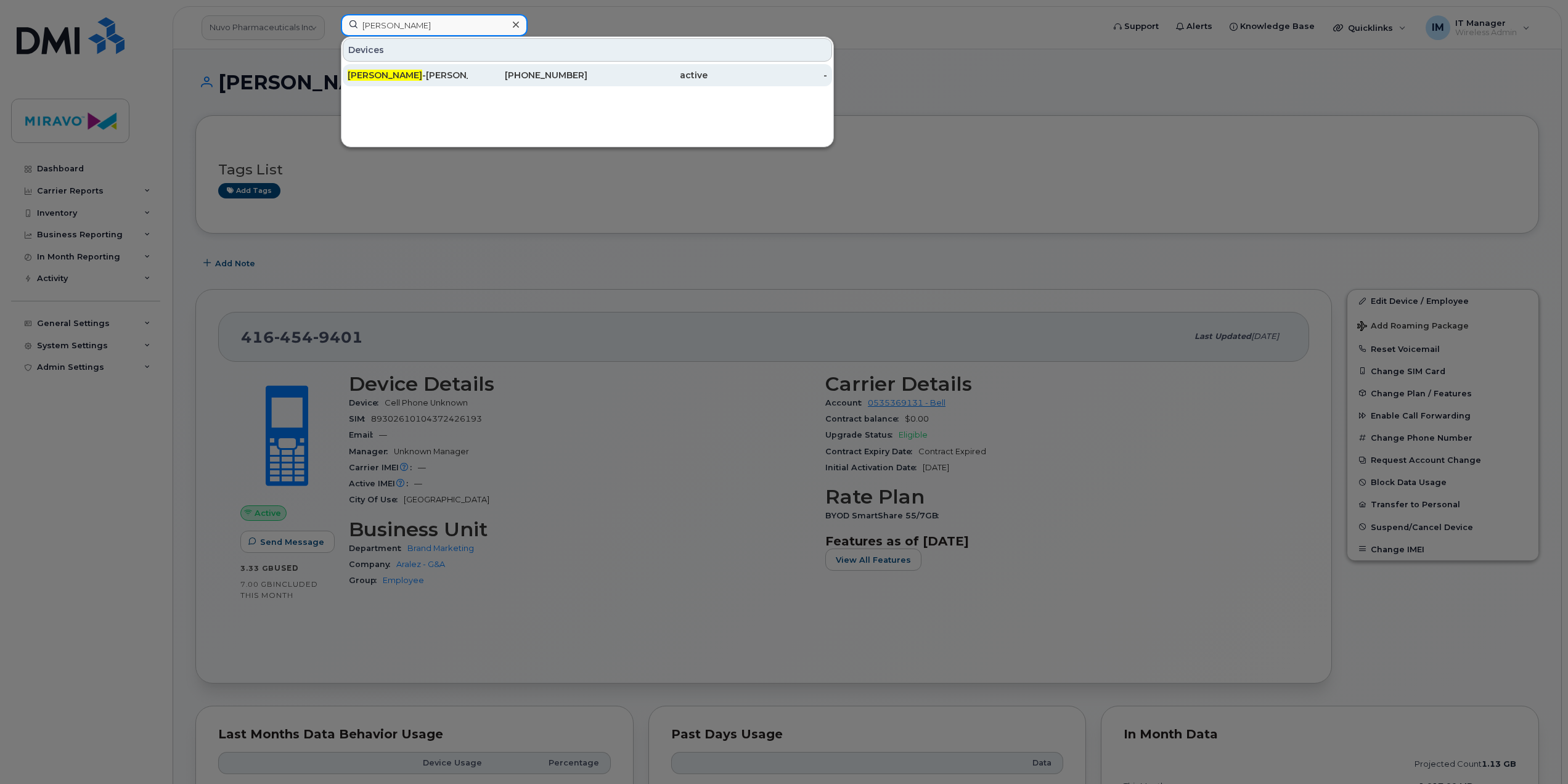
type input "Dawn"
click at [462, 67] on div "Dawn -Ann Zuk" at bounding box center [408, 75] width 120 height 22
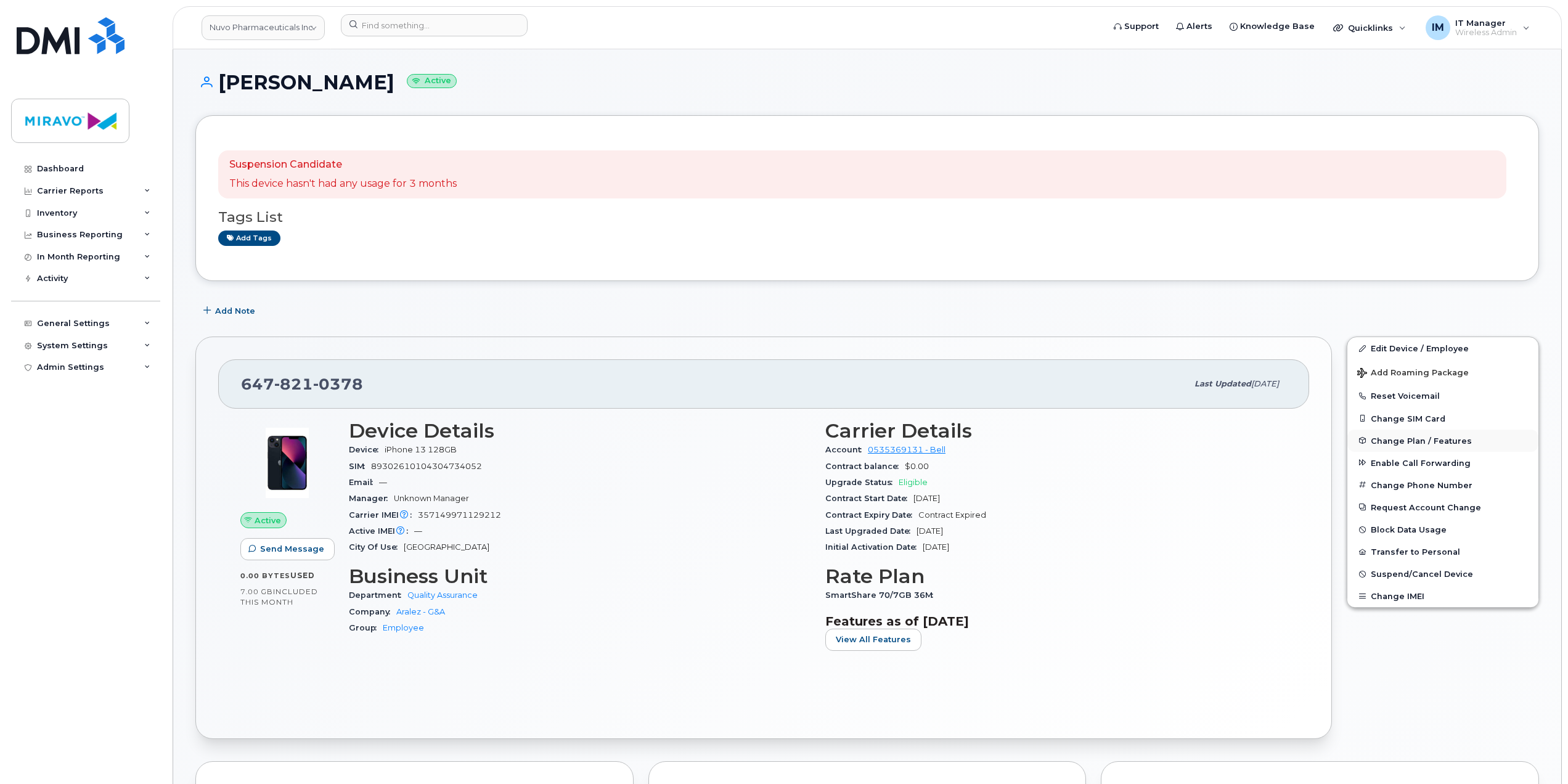
click at [1426, 440] on span "Change Plan / Features" at bounding box center [1422, 441] width 101 height 9
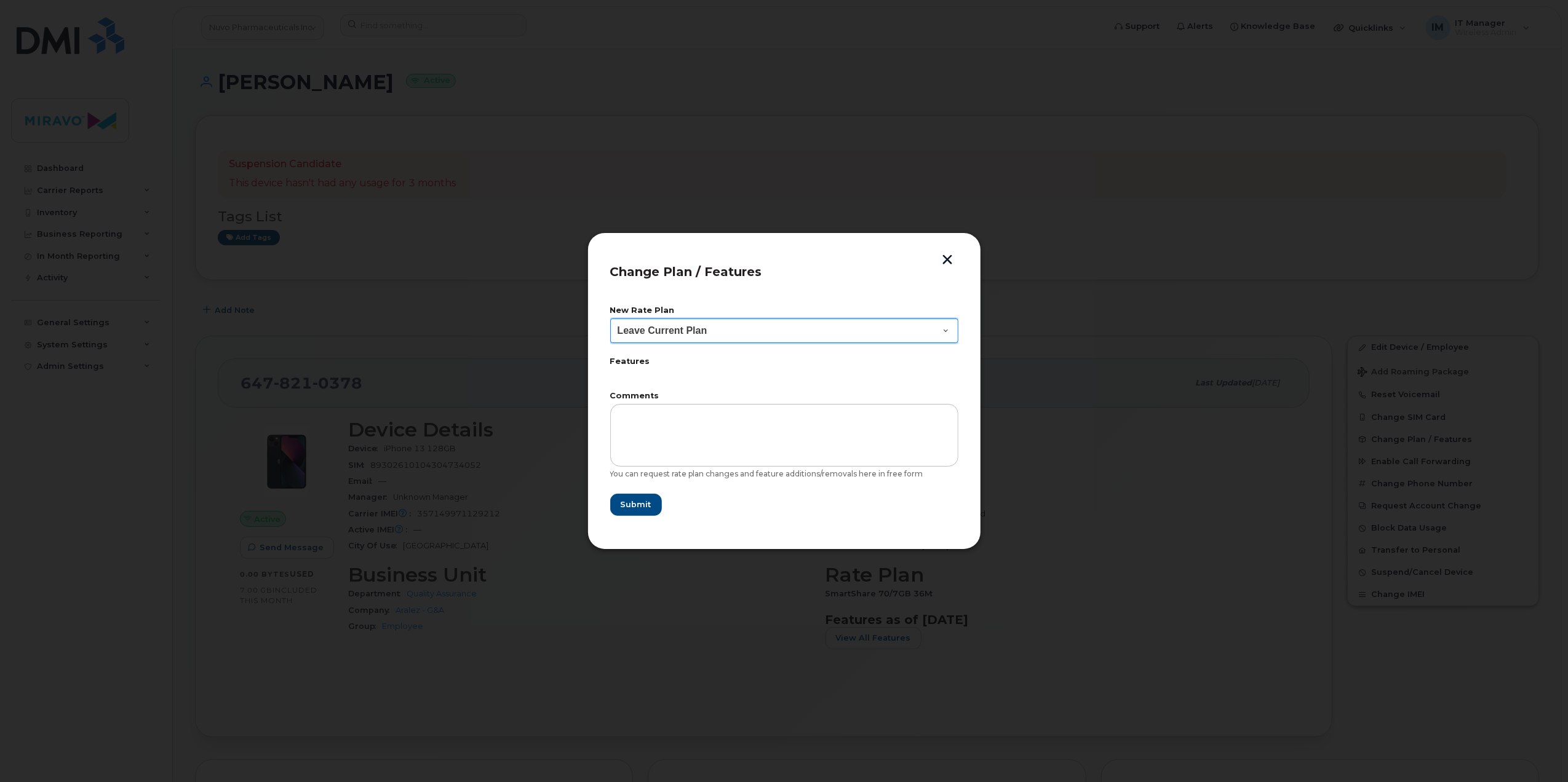
click at [813, 329] on select "Leave Current Plan BYOD Corp SmartShare 50 Corp SmartShare 65 Corp SmartShare 6…" at bounding box center [784, 331] width 348 height 24
click at [788, 288] on header "Change Plan / Features" at bounding box center [784, 275] width 348 height 41
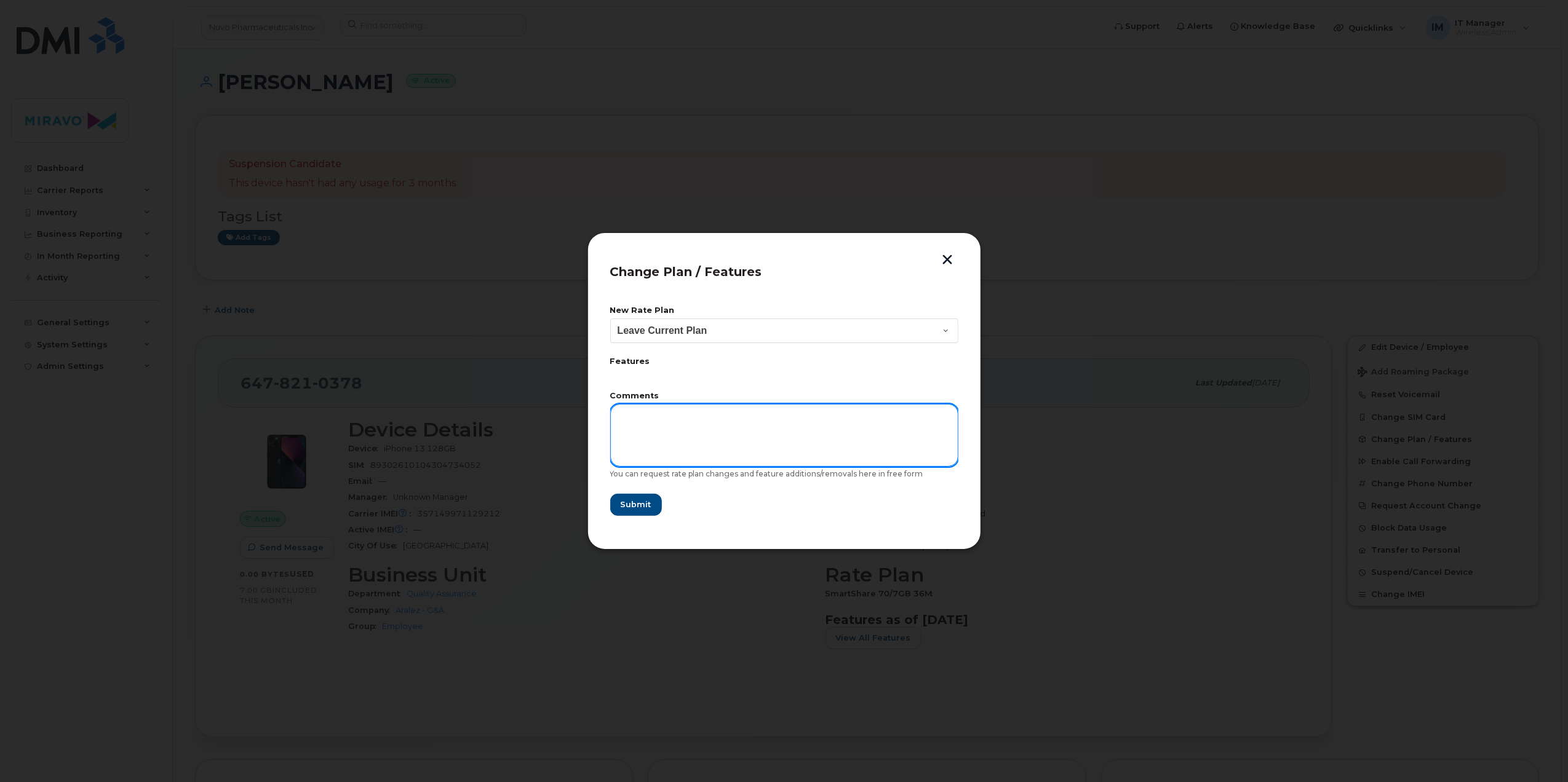
click at [684, 436] on textarea at bounding box center [784, 435] width 348 height 63
paste textarea "BYOD SmartShare 55/7GB"
type textarea "BYOD SmartShare 55/7GB"
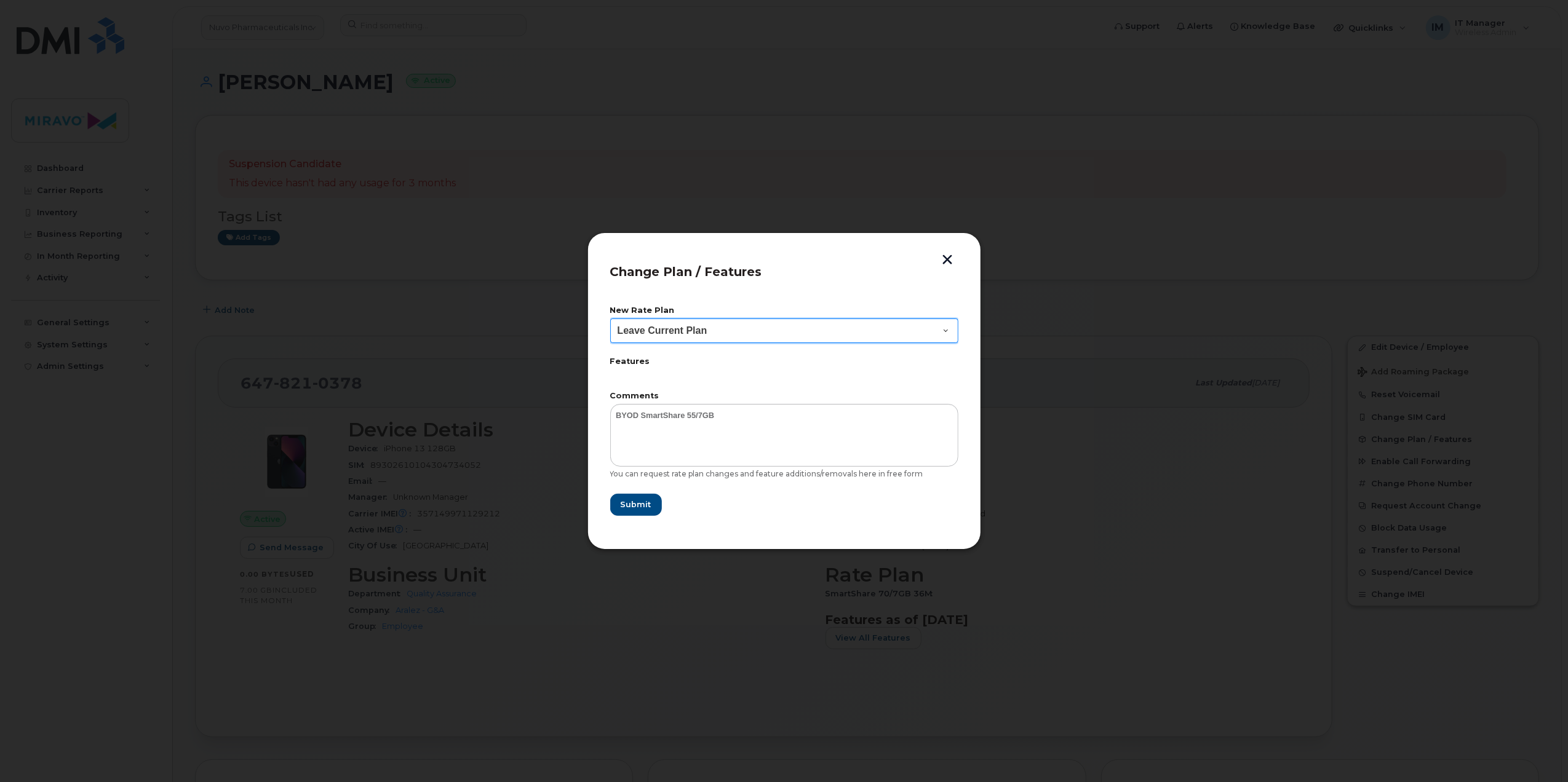
click at [807, 332] on select "Leave Current Plan BYOD Corp SmartShare 50 Corp SmartShare 65 Corp SmartShare 6…" at bounding box center [784, 331] width 348 height 24
click at [815, 299] on div "New Rate Plan Leave Current Plan BYOD Corp SmartShare 50 Corp SmartShare 65 Cor…" at bounding box center [784, 411] width 348 height 231
click at [801, 331] on select "Leave Current Plan BYOD Corp SmartShare 50 Corp SmartShare 65 Corp SmartShare 6…" at bounding box center [784, 331] width 348 height 24
select select "2648"
click at [610, 319] on select "Leave Current Plan BYOD Corp SmartShare 50 Corp SmartShare 65 Corp SmartShare 6…" at bounding box center [784, 331] width 348 height 24
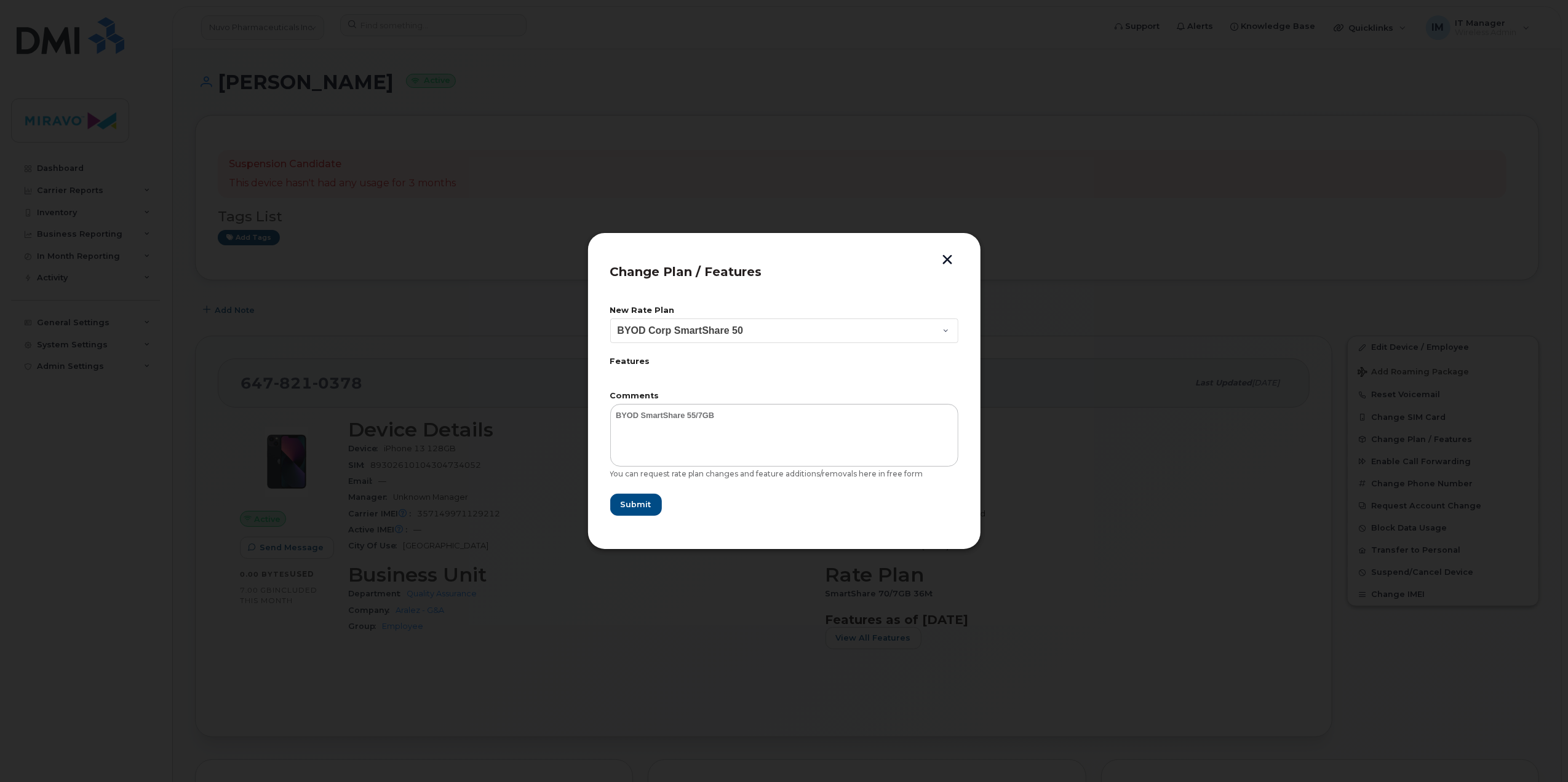
click at [941, 261] on button "button" at bounding box center [948, 261] width 18 height 13
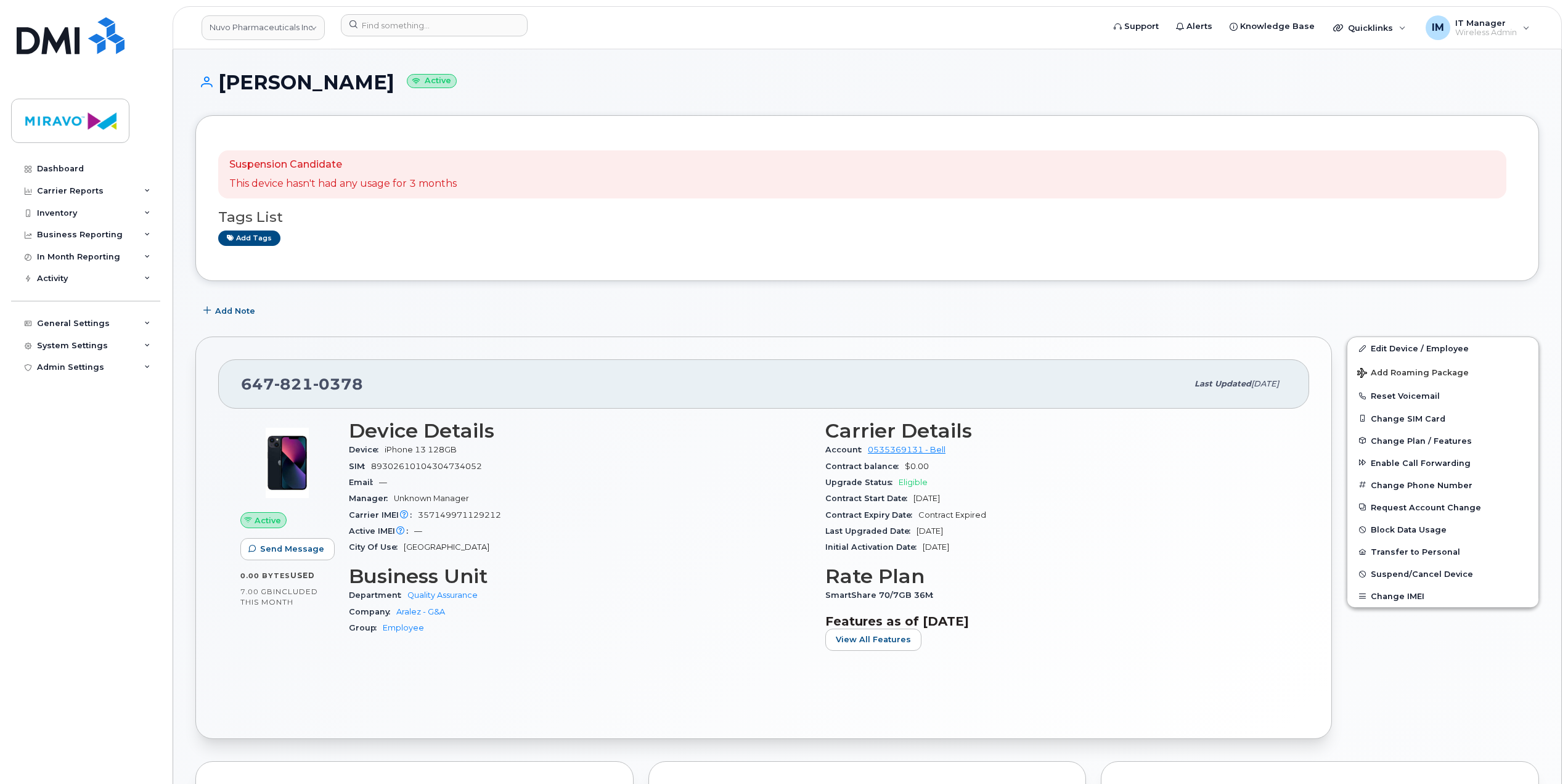
scroll to position [82, 0]
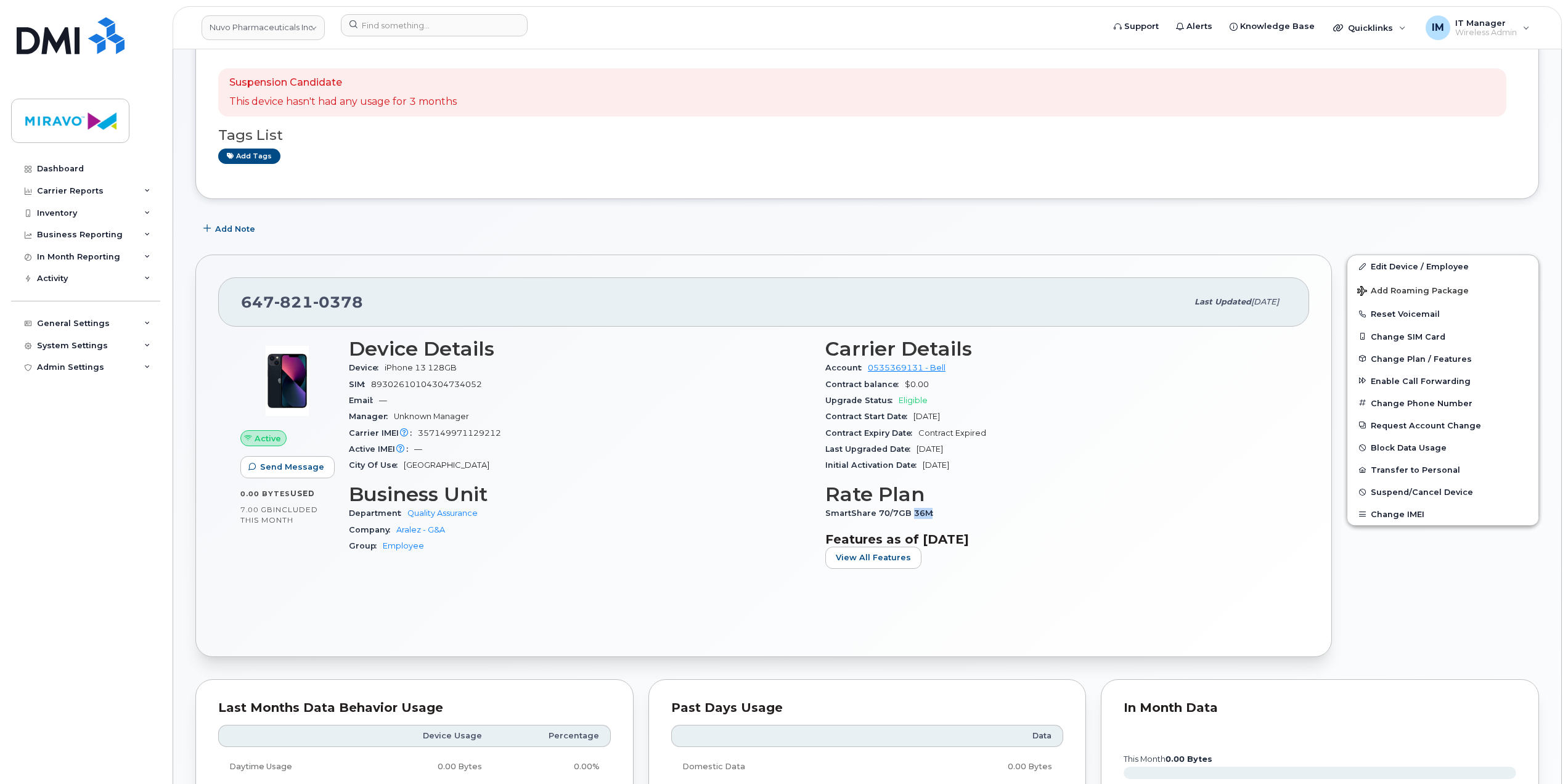
drag, startPoint x: 933, startPoint y: 515, endPoint x: 911, endPoint y: 513, distance: 22.1
click at [911, 513] on span "SmartShare 70/7GB 36M" at bounding box center [882, 513] width 114 height 9
copy span "36M"
click at [430, 30] on input at bounding box center [435, 25] width 187 height 22
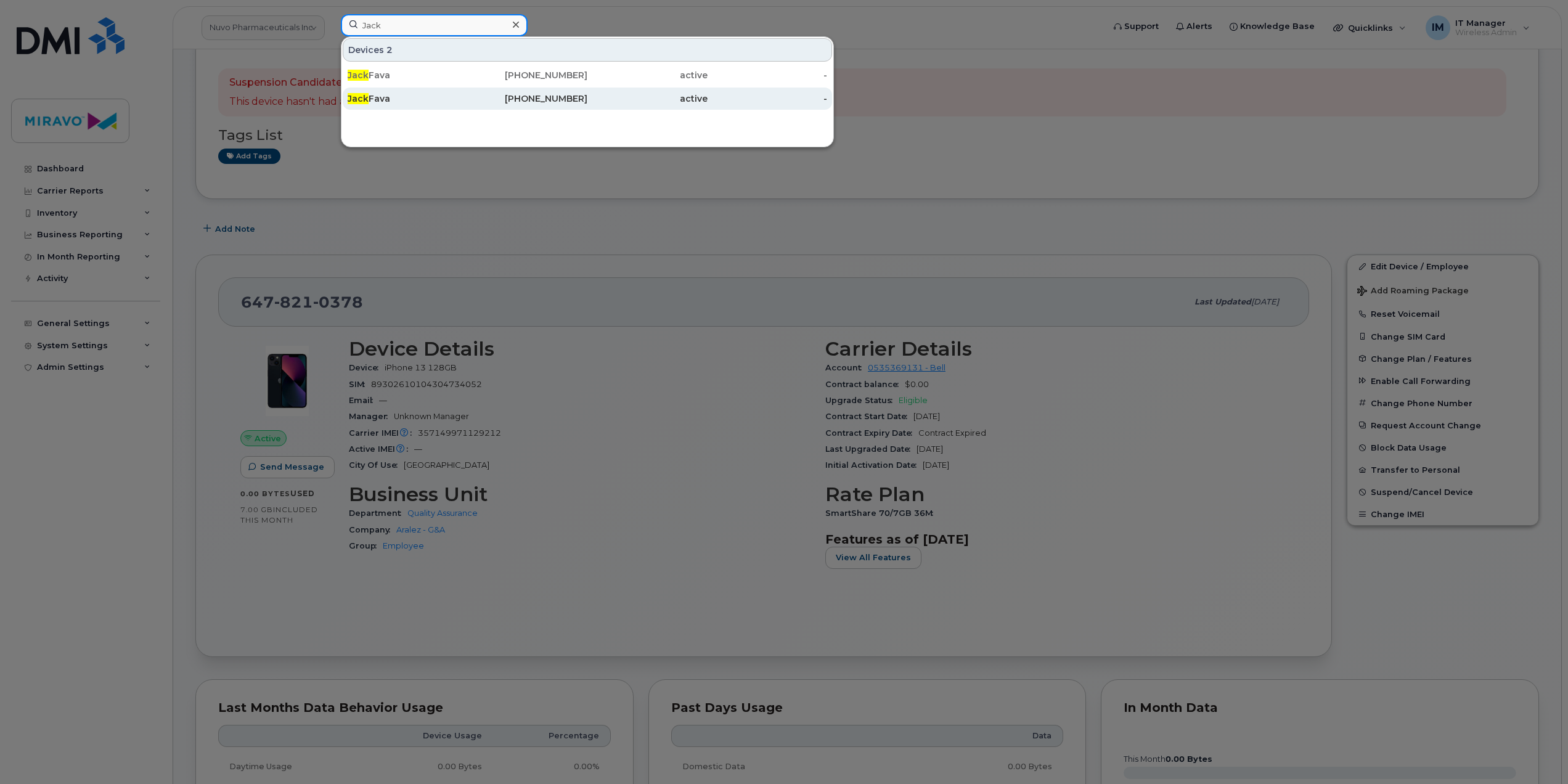
type input "Jack"
click at [492, 103] on div "416-454-9401" at bounding box center [528, 99] width 120 height 12
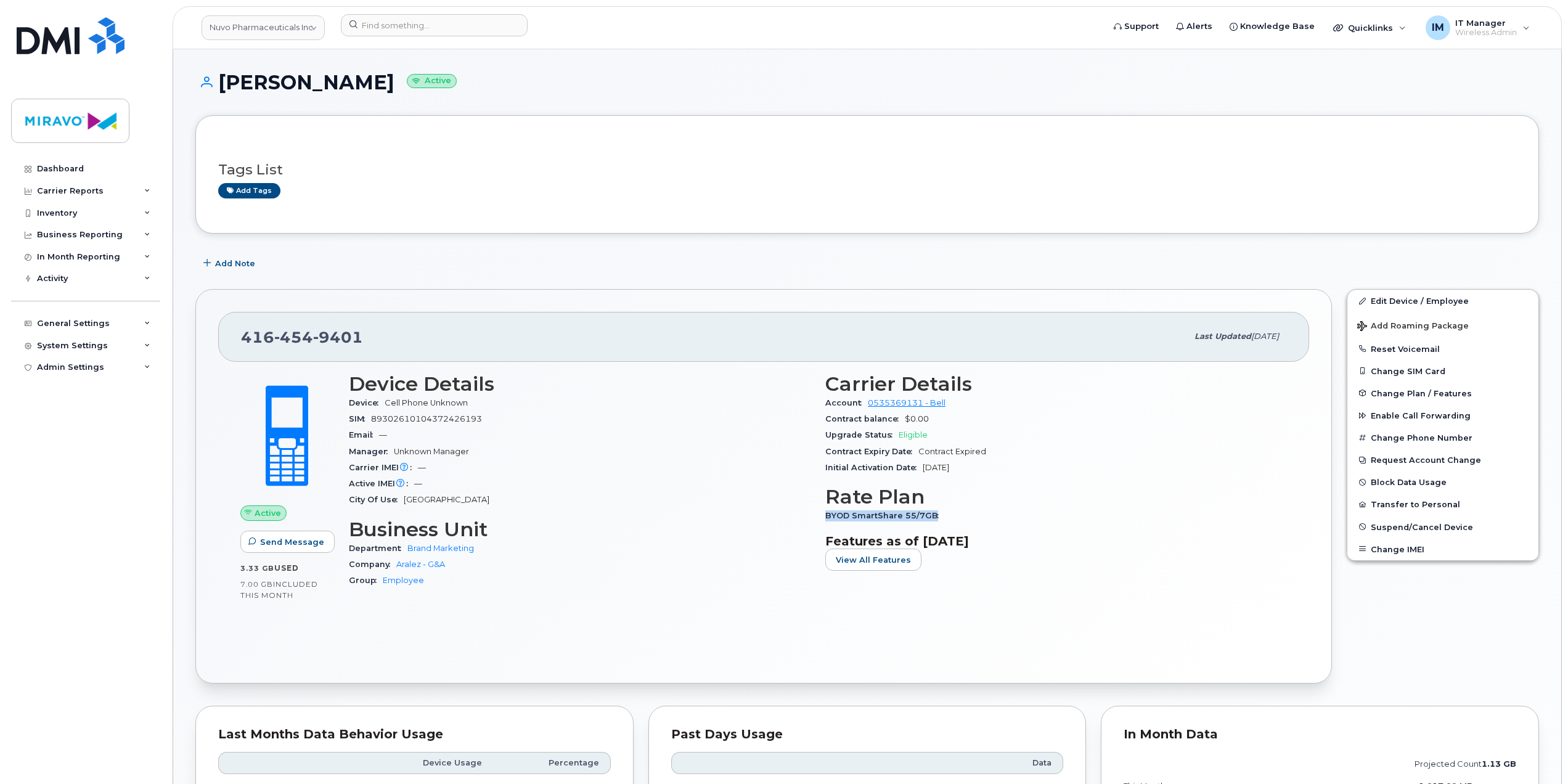
drag, startPoint x: 828, startPoint y: 519, endPoint x: 942, endPoint y: 522, distance: 114.0
click at [942, 522] on div "BYOD SmartShare 55/7GB" at bounding box center [1056, 516] width 461 height 16
copy span "BYOD SmartShare 55/7GB"
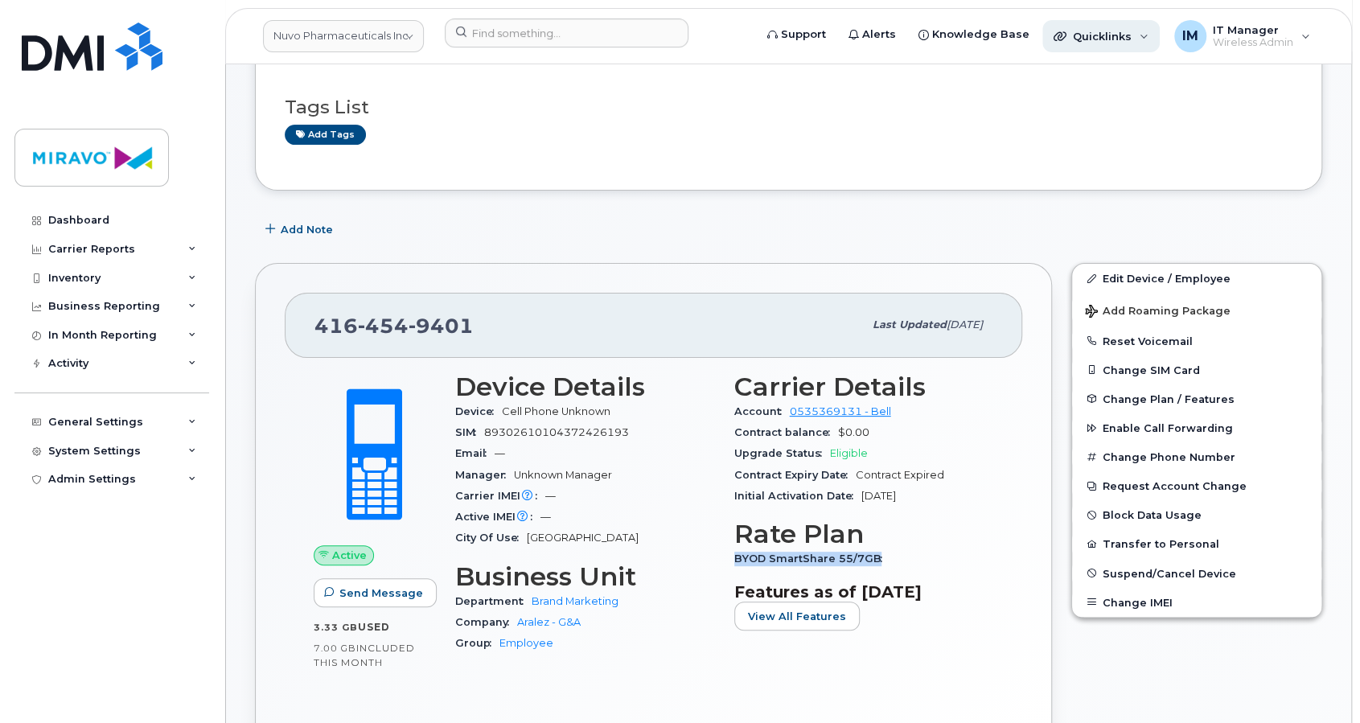
scroll to position [107, 0]
